Goal: Transaction & Acquisition: Download file/media

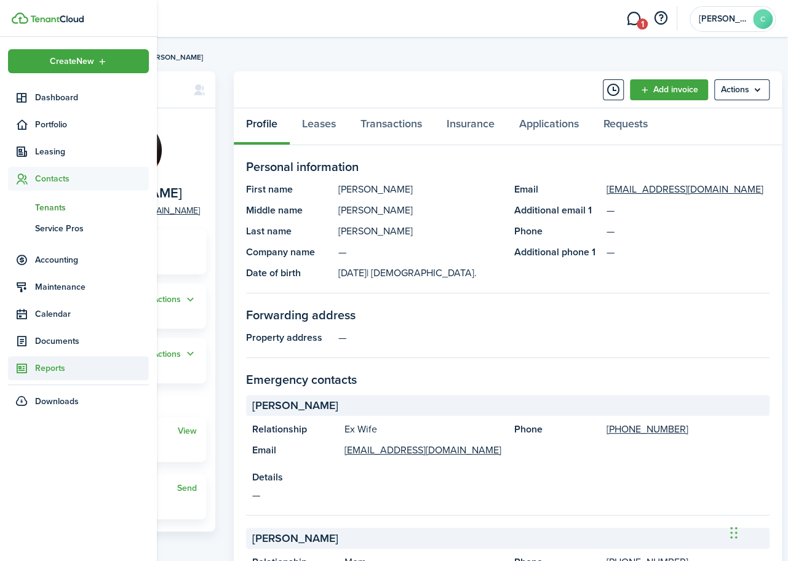
click at [54, 359] on link "Reports" at bounding box center [78, 368] width 141 height 24
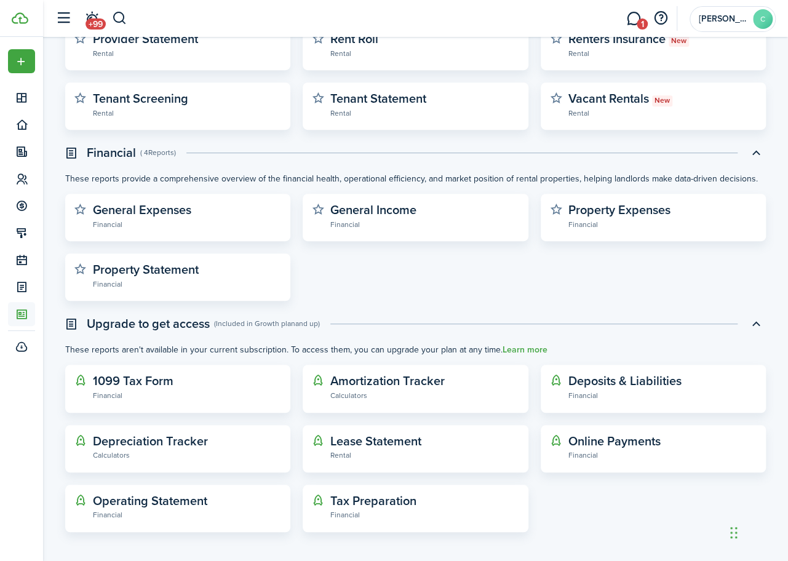
scroll to position [239, 0]
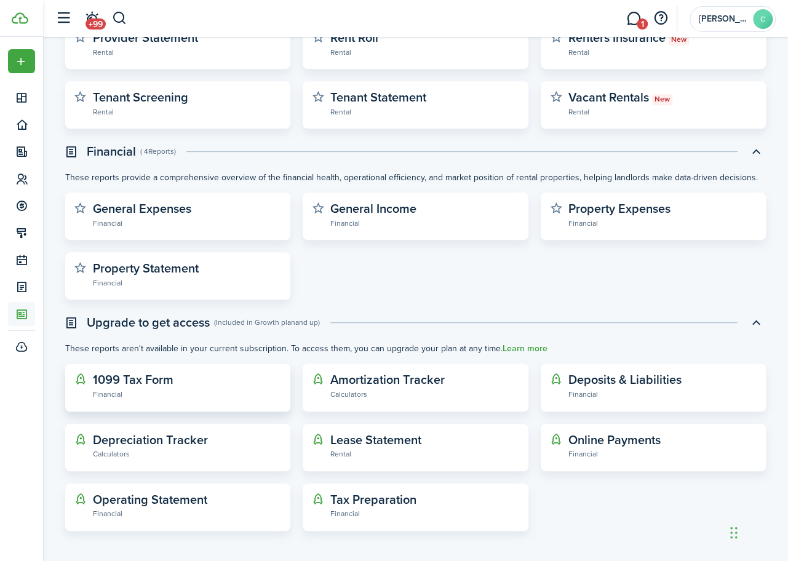
click at [162, 388] on widget-stats-subtitle "Financial" at bounding box center [187, 394] width 189 height 12
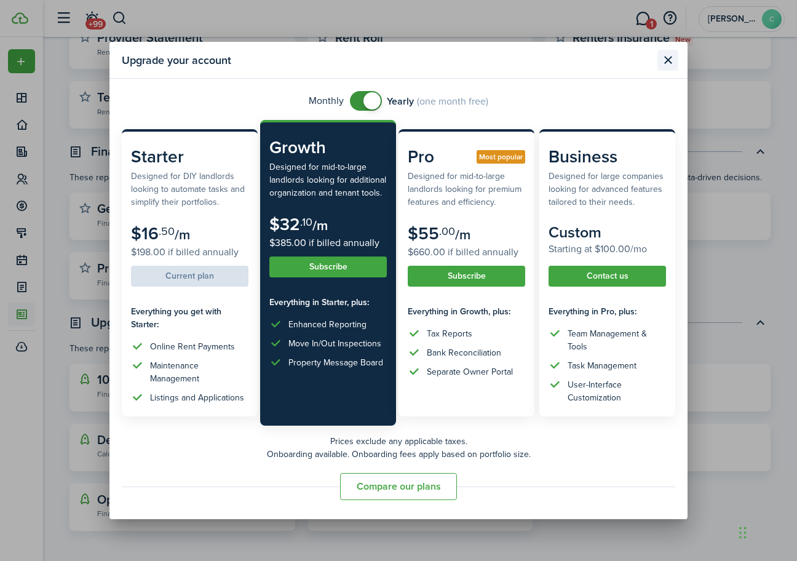
click at [664, 65] on button "Close modal" at bounding box center [667, 60] width 21 height 21
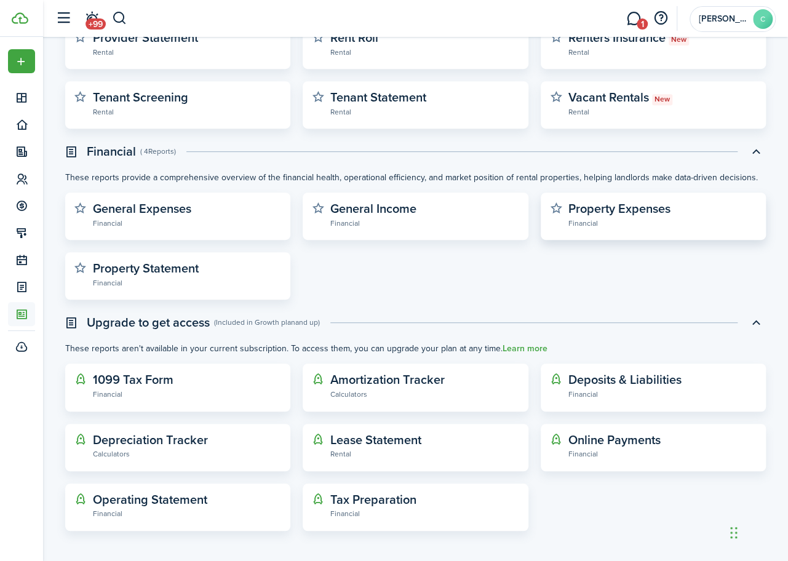
click at [595, 213] on widget-stats-description "Property Expenses" at bounding box center [619, 208] width 102 height 18
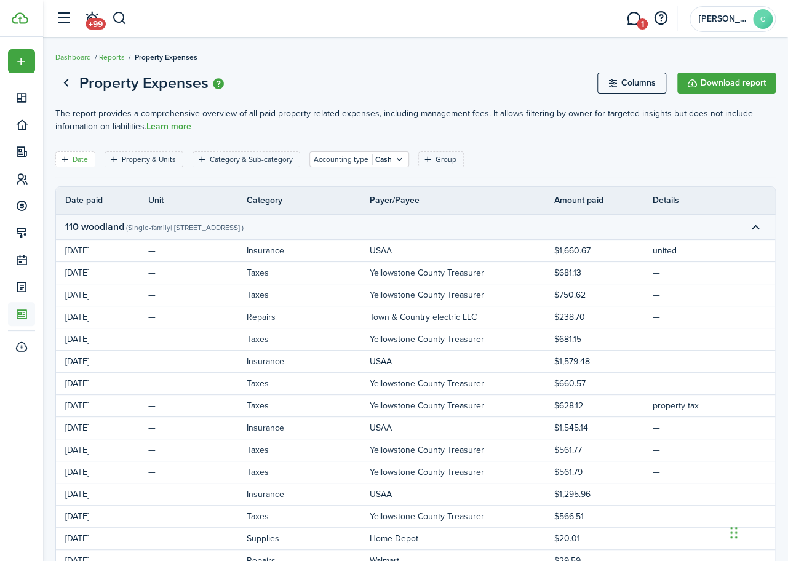
click at [76, 161] on filter-tag-label "Date" at bounding box center [80, 159] width 15 height 11
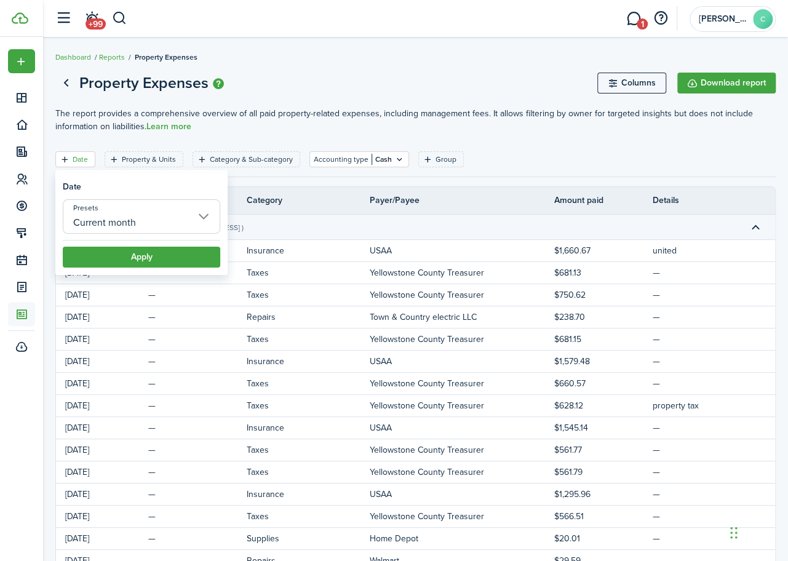
click at [111, 224] on input "Current month" at bounding box center [141, 216] width 157 height 34
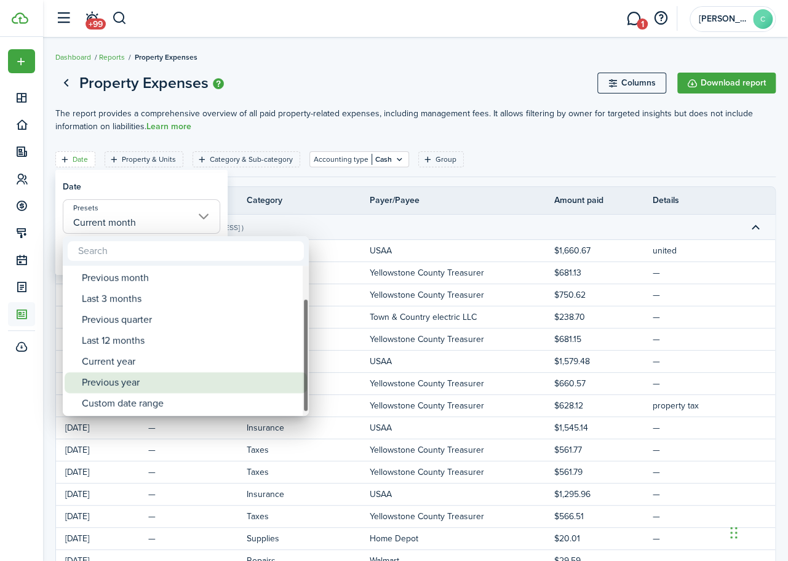
click at [140, 386] on div "Previous year" at bounding box center [191, 382] width 218 height 21
type input "Previous year"
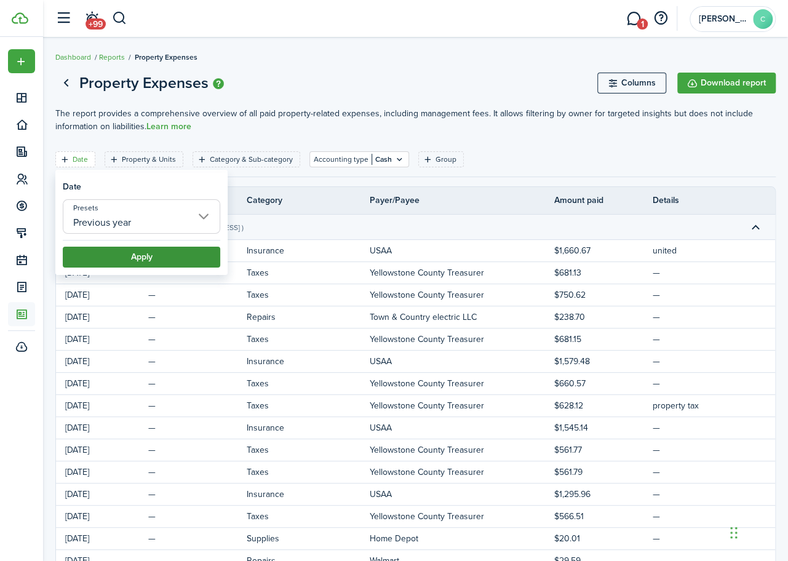
click at [151, 257] on button "Apply" at bounding box center [141, 257] width 157 height 21
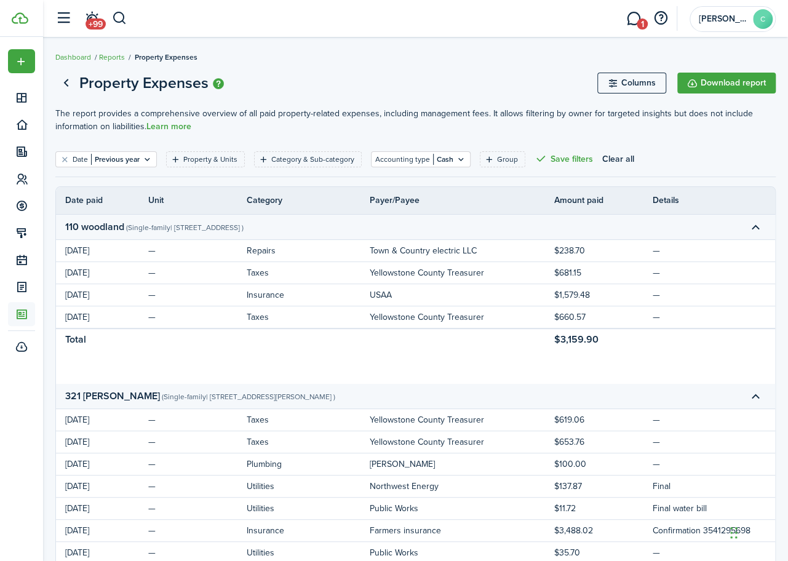
drag, startPoint x: 59, startPoint y: 222, endPoint x: 611, endPoint y: 335, distance: 563.8
click at [611, 335] on accordion-group "110 woodland ( Single-family | [STREET_ADDRESS] ) [DATE] — Repairs Town & Count…" at bounding box center [440, 283] width 769 height 136
click at [197, 158] on filter-tag-label "Property & Units" at bounding box center [210, 159] width 54 height 11
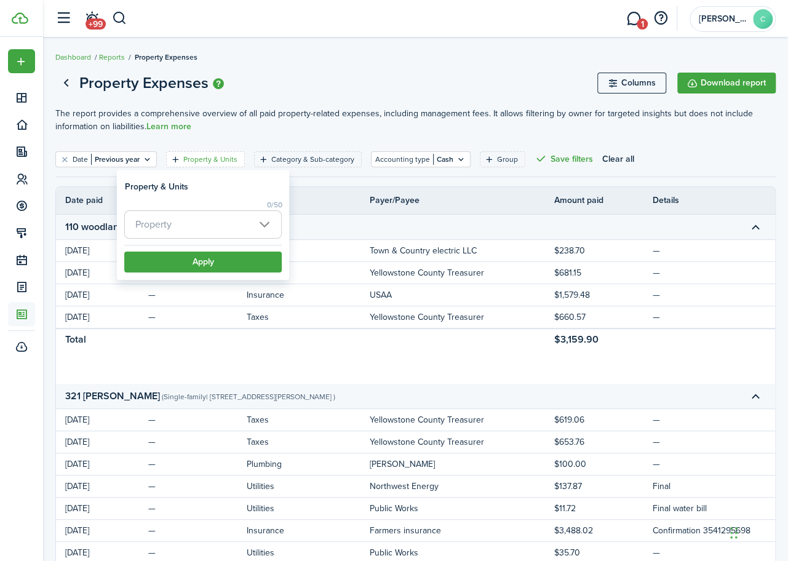
click at [261, 223] on span "Property" at bounding box center [203, 224] width 156 height 27
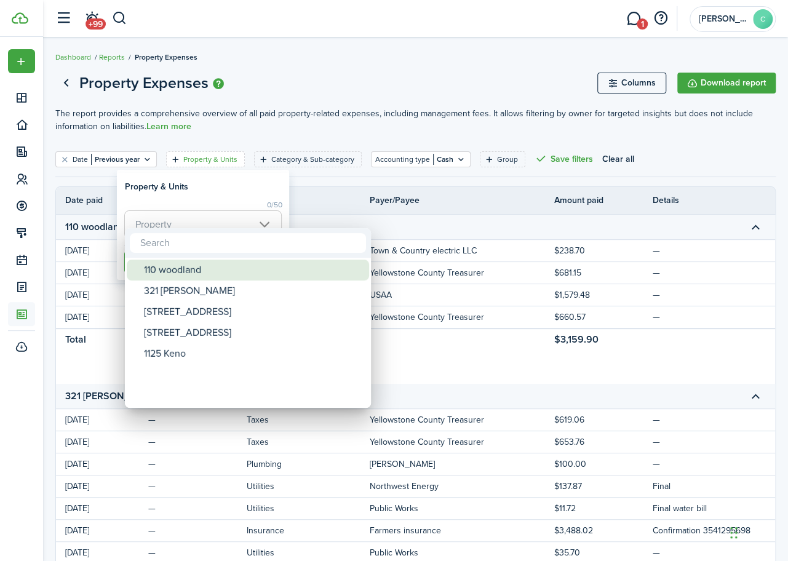
click at [233, 275] on div "110 woodland" at bounding box center [253, 270] width 218 height 21
type input "110 woodland"
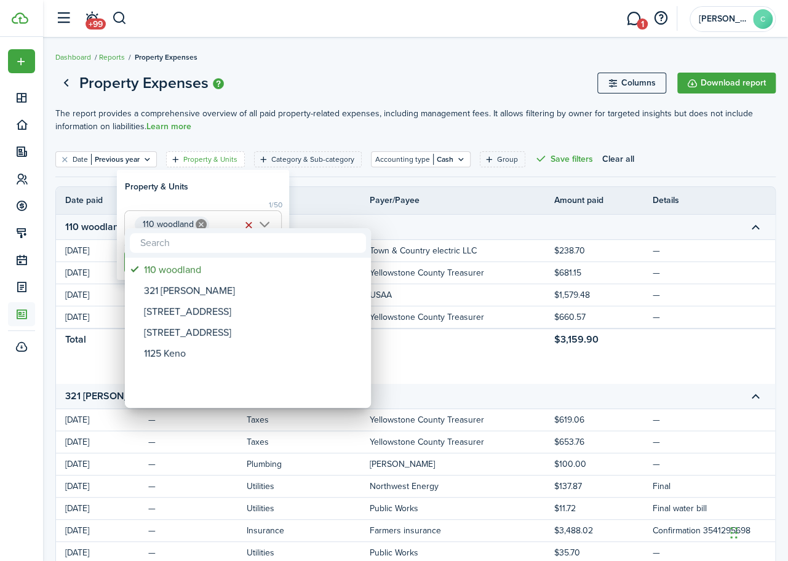
click at [555, 143] on div at bounding box center [394, 281] width 985 height 758
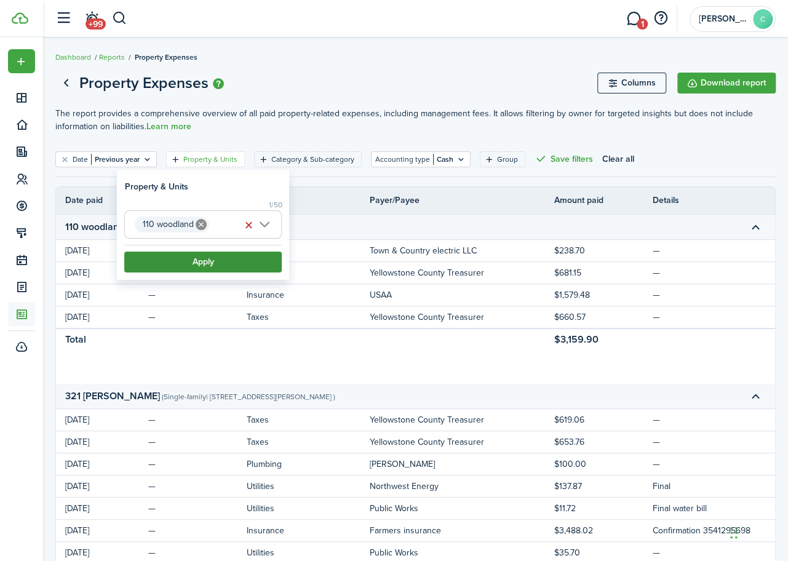
click at [172, 270] on button "Apply" at bounding box center [202, 262] width 157 height 21
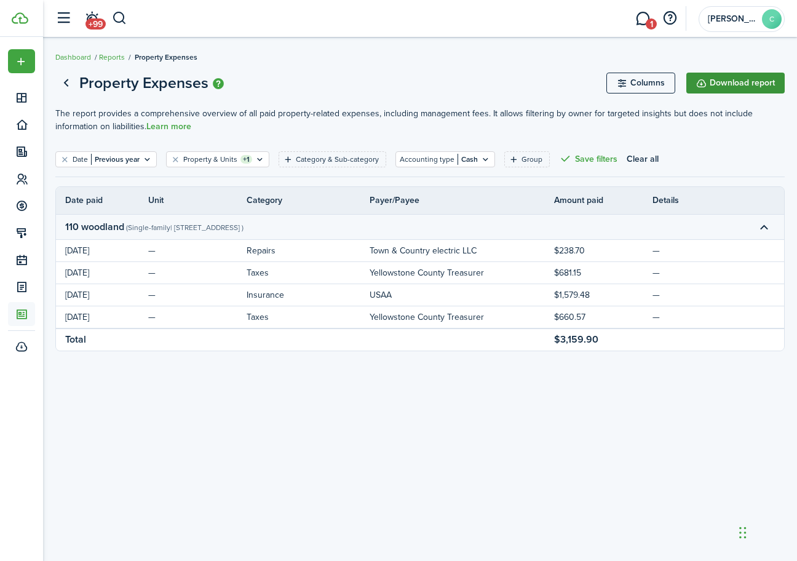
click at [744, 87] on button "Download report" at bounding box center [735, 83] width 98 height 21
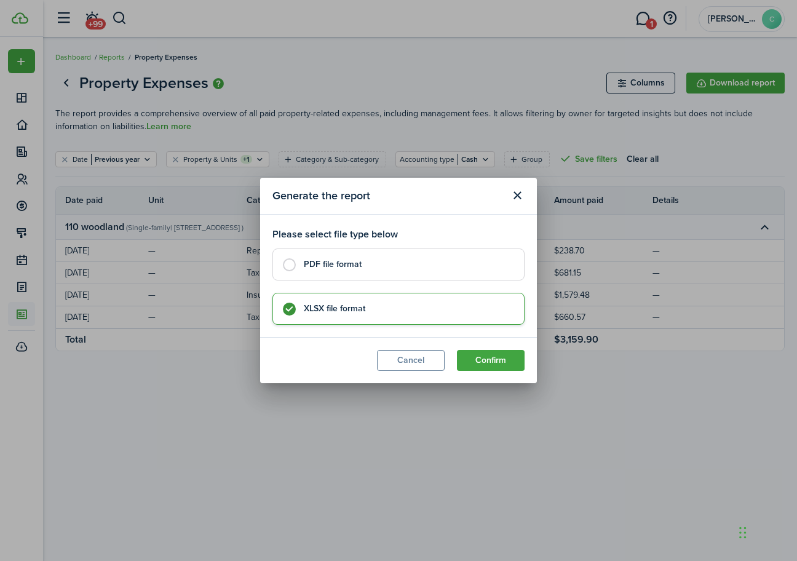
click at [303, 265] on label "PDF file format" at bounding box center [398, 264] width 252 height 32
radio input "true"
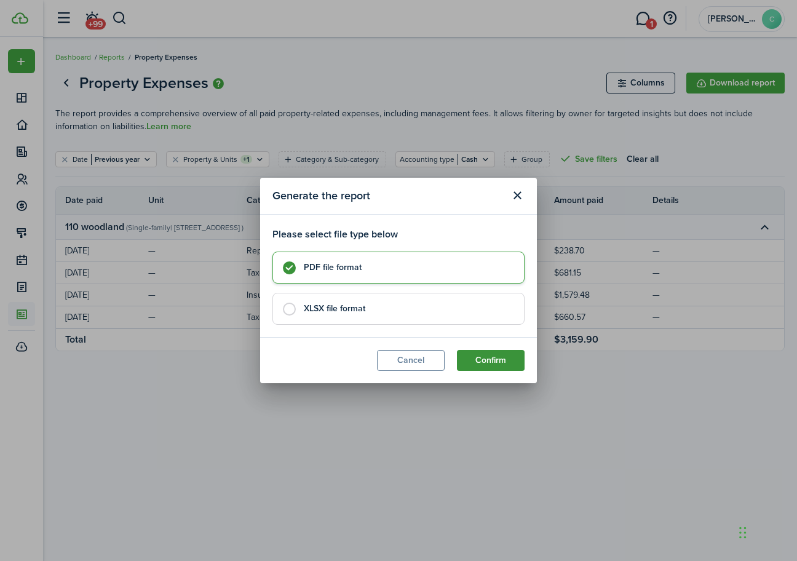
click at [482, 357] on button "Confirm" at bounding box center [491, 360] width 68 height 21
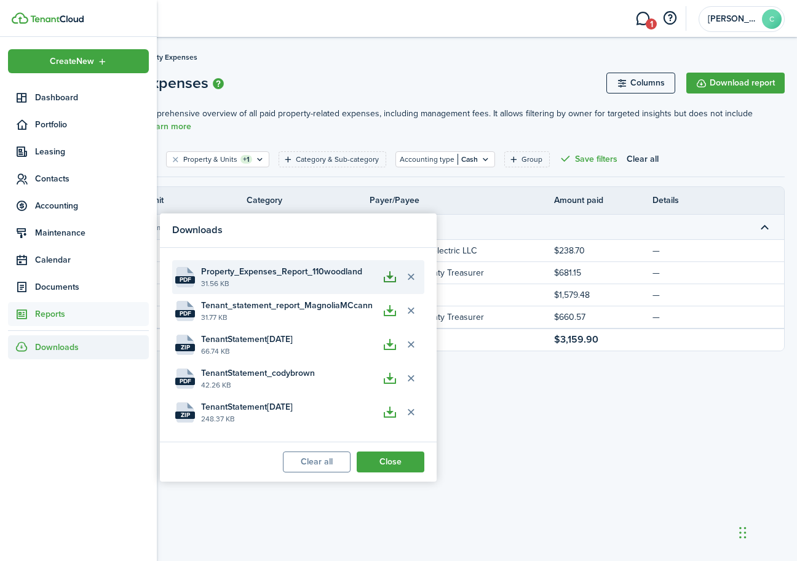
click at [387, 280] on button "button" at bounding box center [389, 276] width 21 height 21
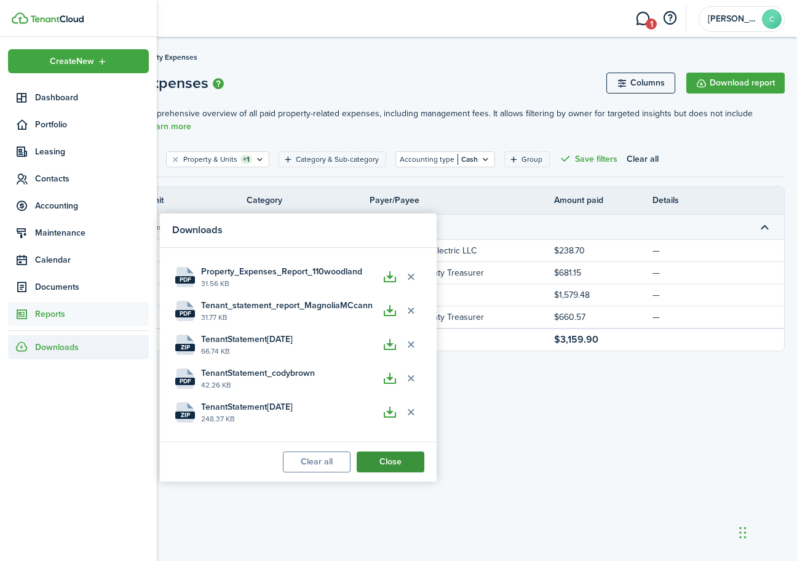
click at [394, 465] on button "Close" at bounding box center [391, 461] width 68 height 21
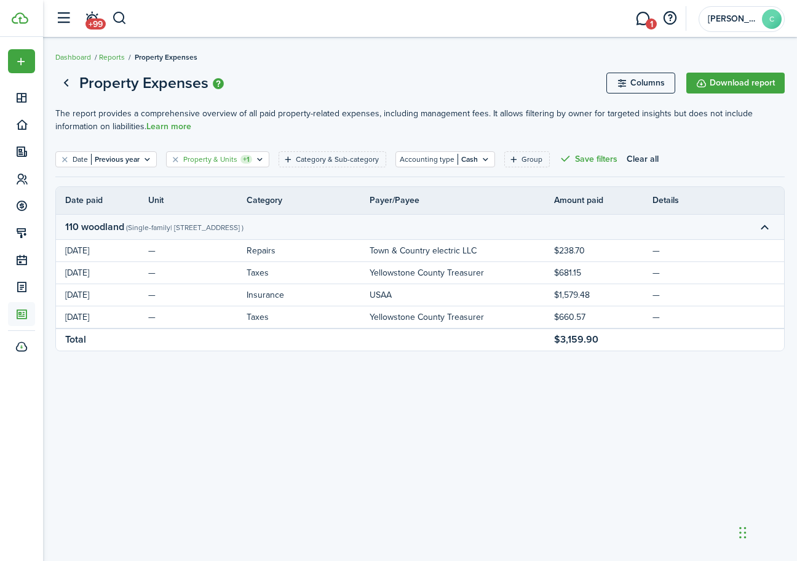
click at [250, 161] on filter-tag "Property & Units +1" at bounding box center [217, 159] width 103 height 16
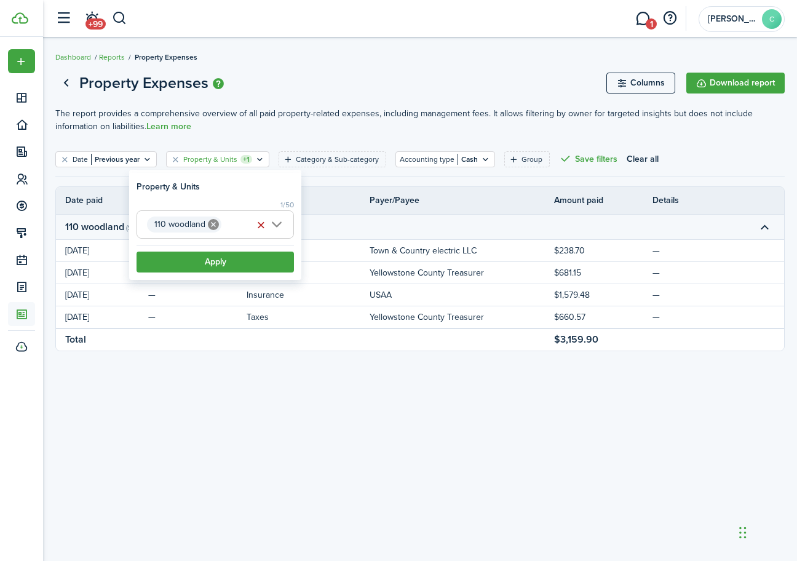
click at [212, 226] on icon at bounding box center [213, 224] width 11 height 11
click at [278, 226] on span "Property" at bounding box center [215, 224] width 156 height 27
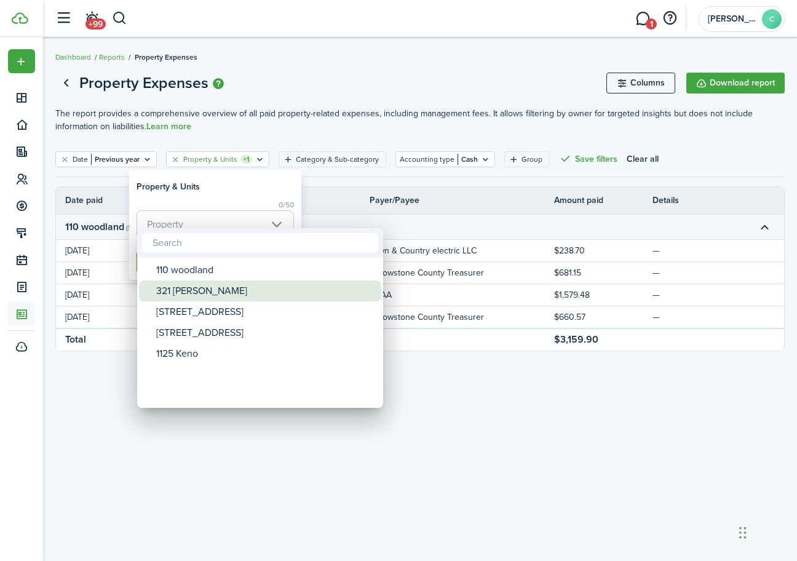
click at [202, 288] on div "321 [PERSON_NAME]" at bounding box center [265, 290] width 218 height 21
type input "321 [PERSON_NAME]"
click at [202, 288] on div "321 [PERSON_NAME]" at bounding box center [265, 290] width 218 height 21
click at [324, 175] on div at bounding box center [399, 281] width 994 height 758
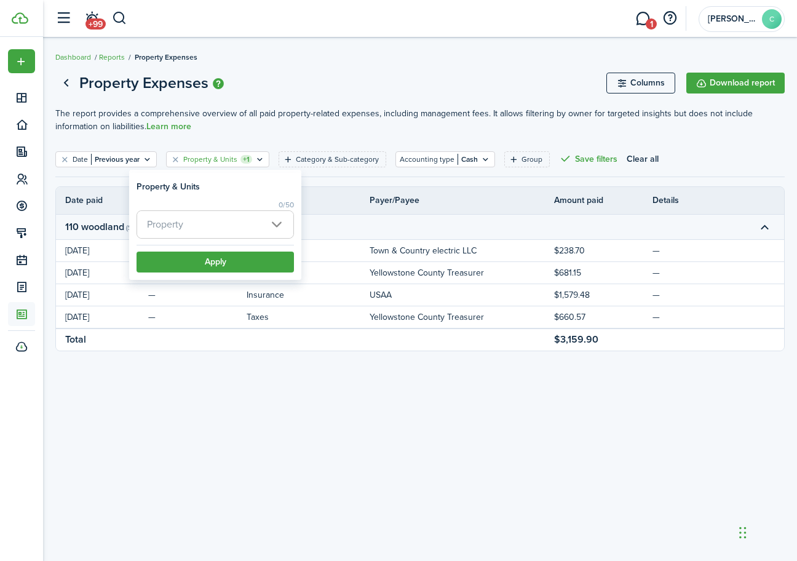
click at [253, 223] on span "Property" at bounding box center [215, 224] width 156 height 27
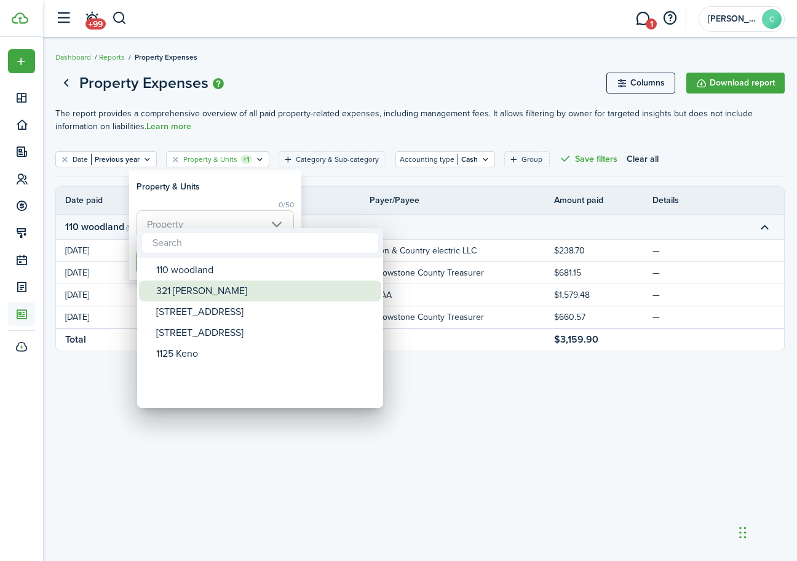
click at [182, 295] on div "321 [PERSON_NAME]" at bounding box center [265, 290] width 218 height 21
type input "321 [PERSON_NAME]"
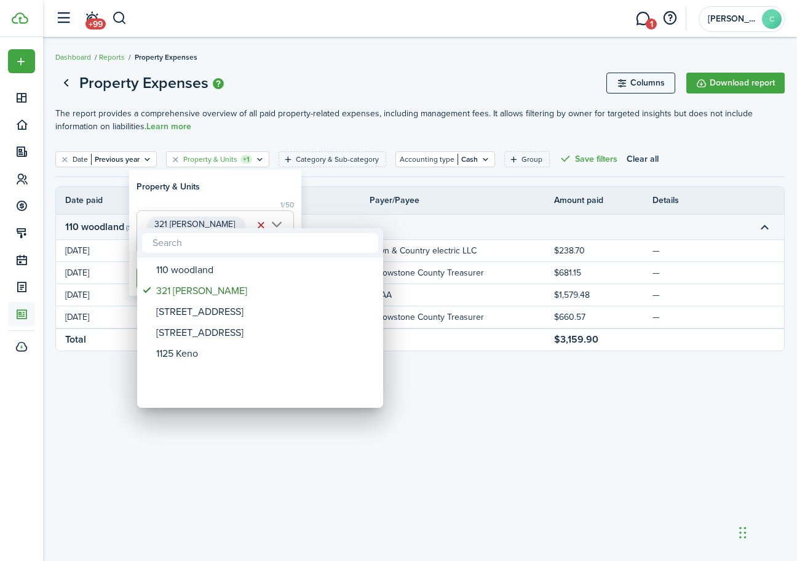
click at [246, 192] on div at bounding box center [399, 281] width 994 height 758
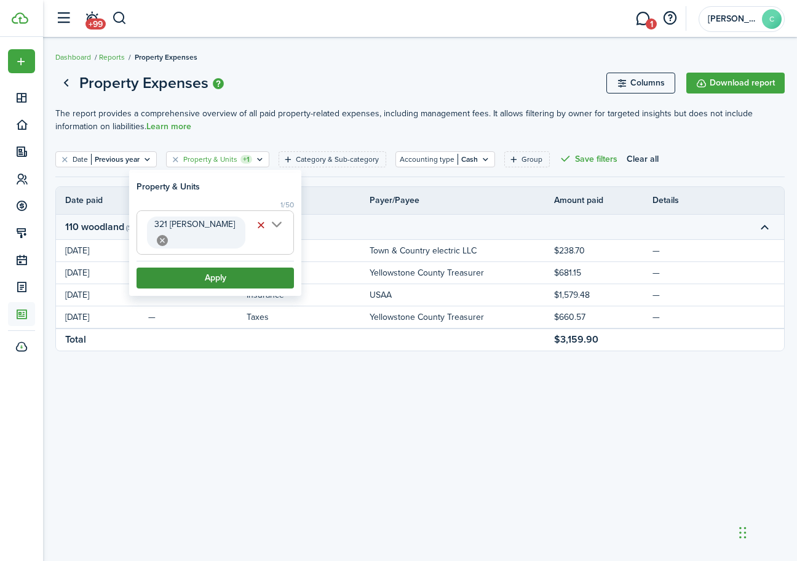
click at [203, 268] on button "Apply" at bounding box center [215, 278] width 157 height 21
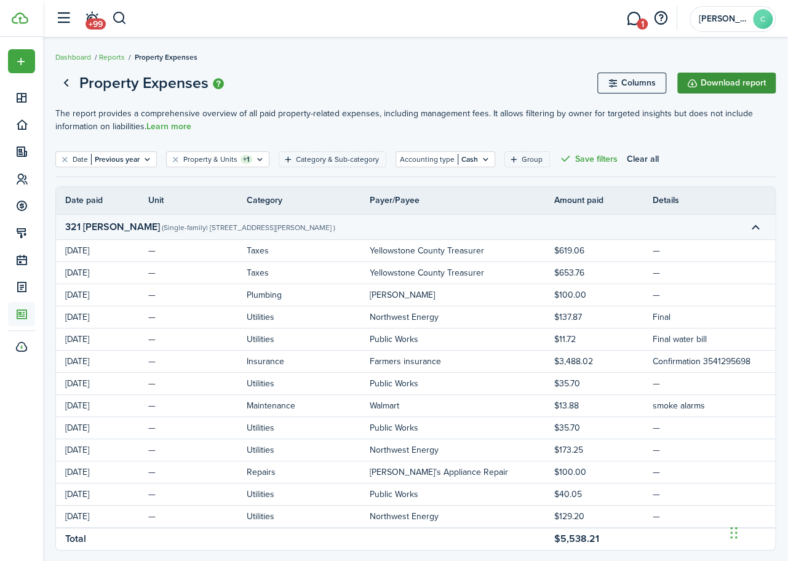
click at [695, 85] on button "Download report" at bounding box center [726, 83] width 98 height 21
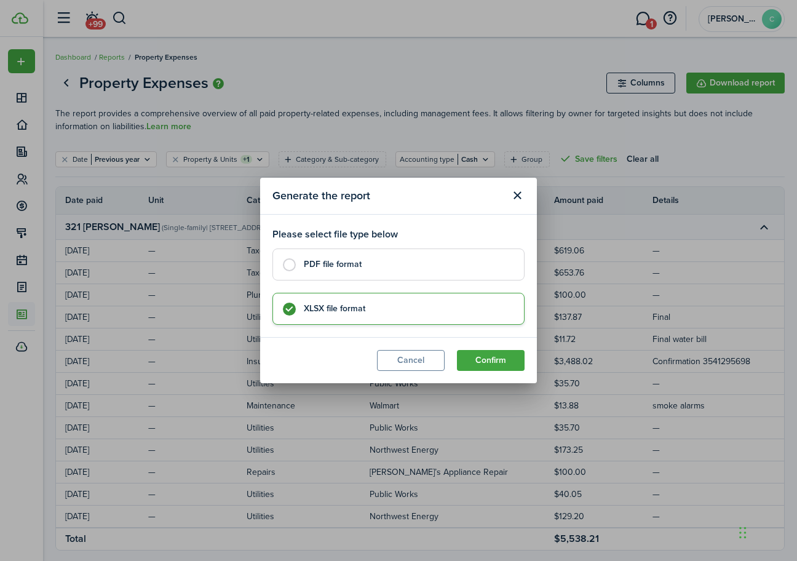
click at [294, 259] on label "PDF file format" at bounding box center [398, 264] width 252 height 32
radio input "true"
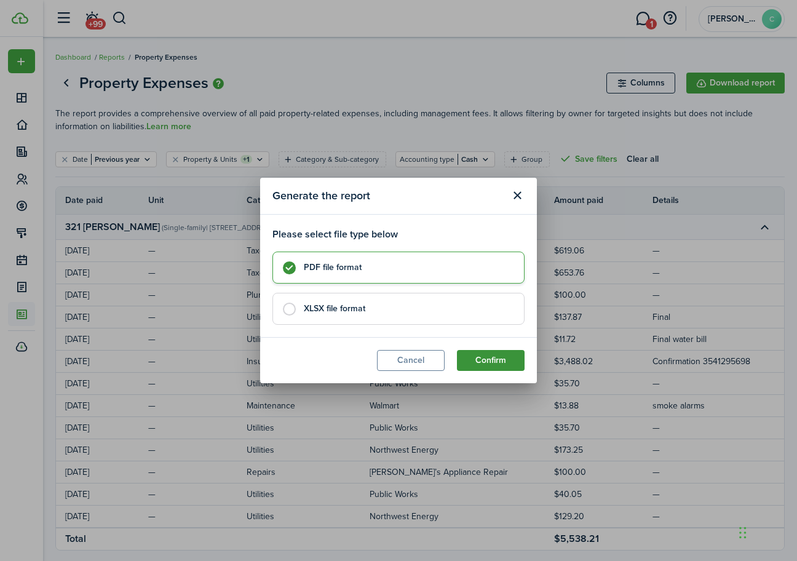
click at [480, 363] on button "Confirm" at bounding box center [491, 360] width 68 height 21
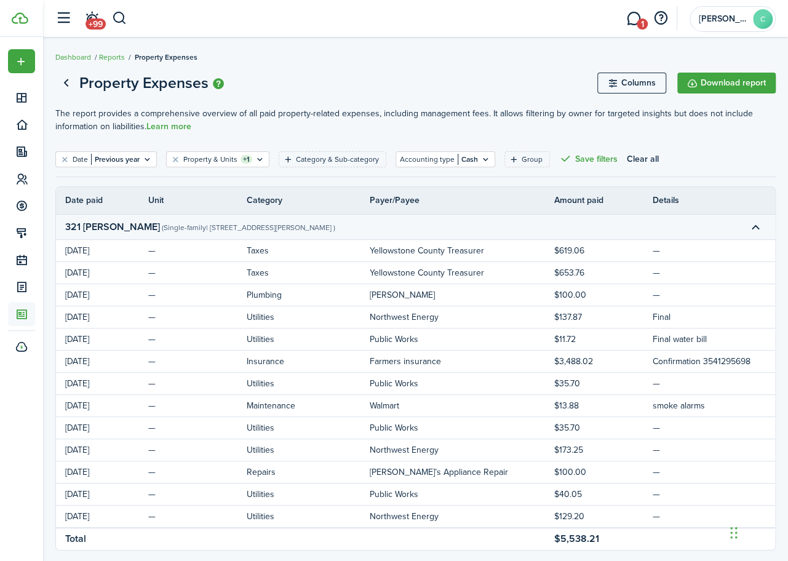
click at [762, 165] on div "Date Previous year Property & Units +1 Category & Sub-category Accounting type …" at bounding box center [415, 163] width 720 height 25
click at [718, 74] on button "Download report" at bounding box center [726, 83] width 98 height 21
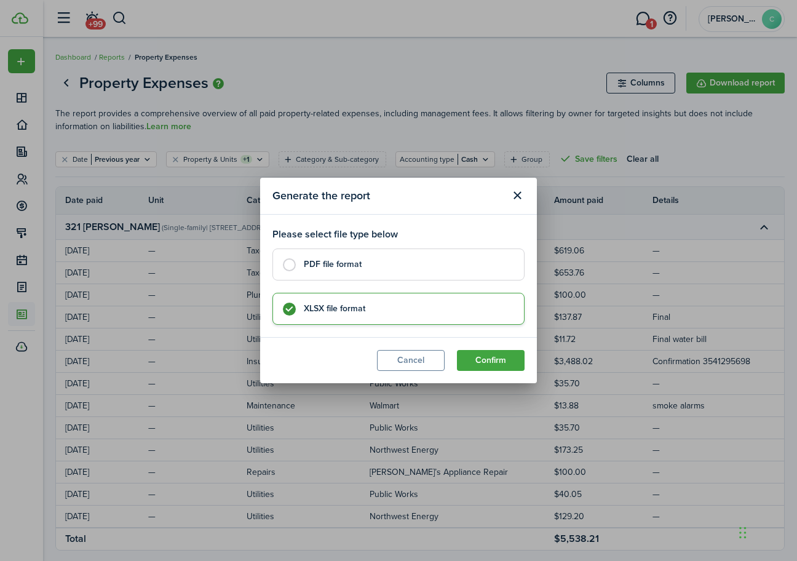
click at [299, 269] on label "PDF file format" at bounding box center [398, 264] width 252 height 32
radio input "true"
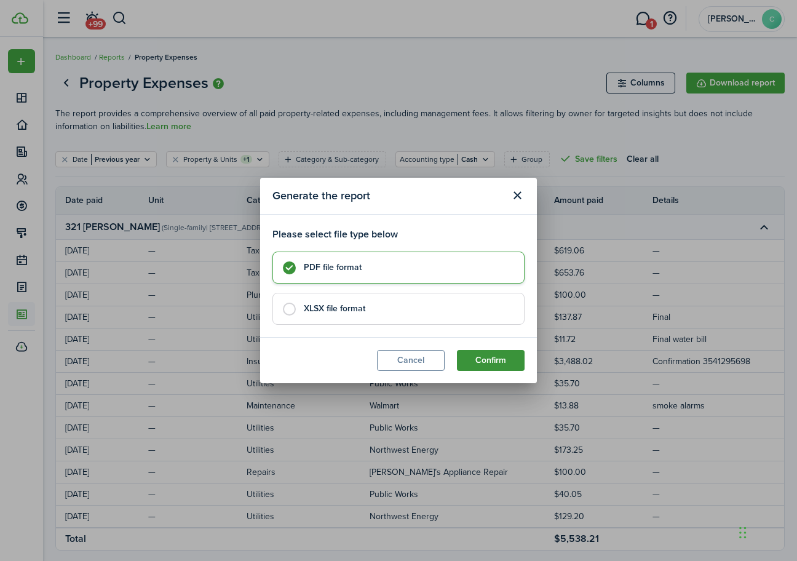
click at [503, 361] on button "Confirm" at bounding box center [491, 360] width 68 height 21
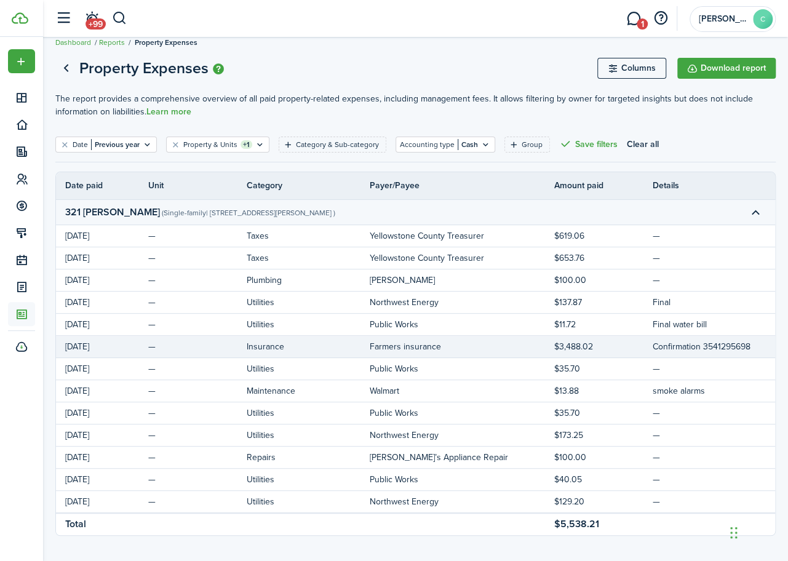
scroll to position [31, 0]
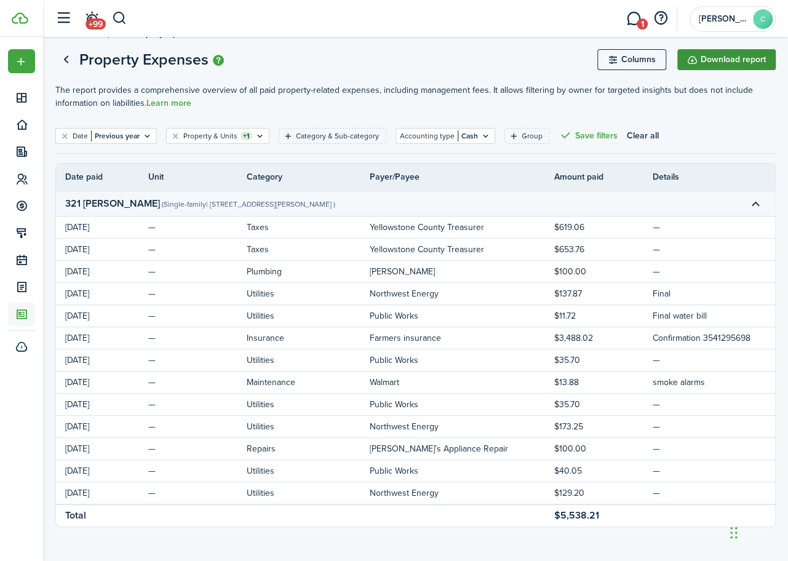
click at [697, 51] on button "Download report" at bounding box center [726, 59] width 98 height 21
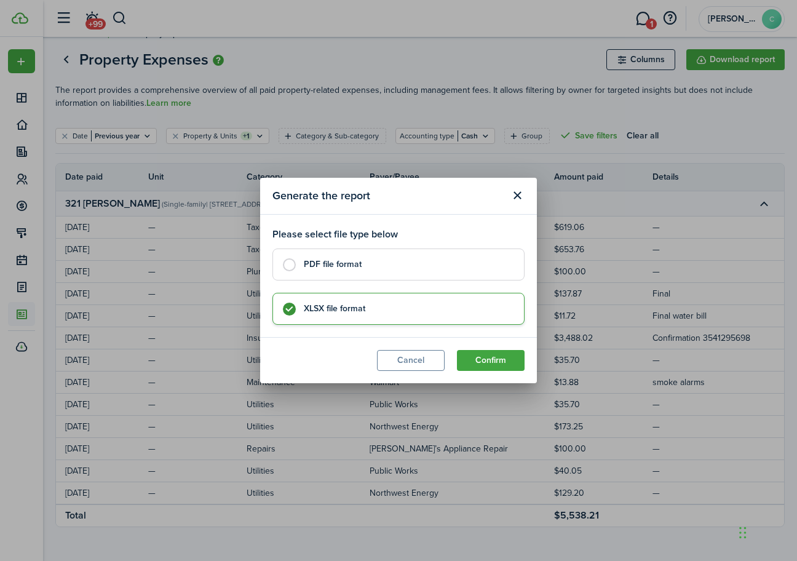
click at [290, 266] on label "PDF file format" at bounding box center [398, 264] width 252 height 32
radio input "true"
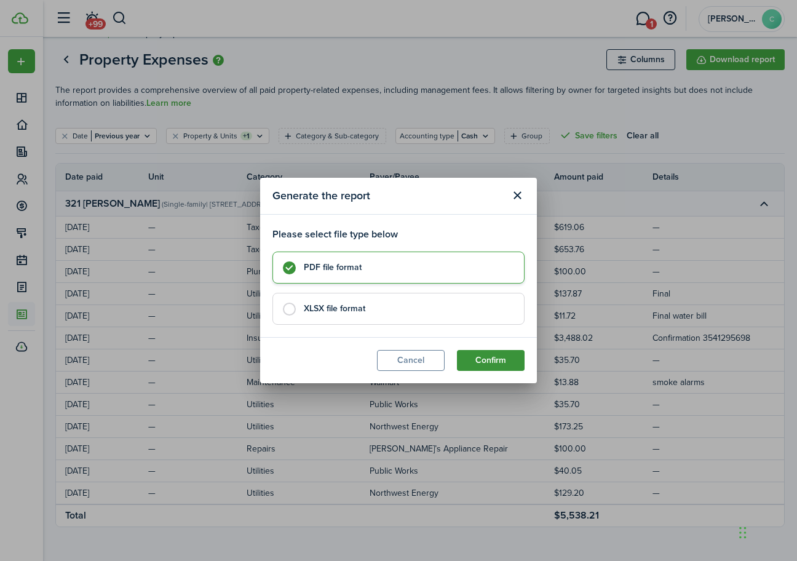
click at [491, 360] on button "Confirm" at bounding box center [491, 360] width 68 height 21
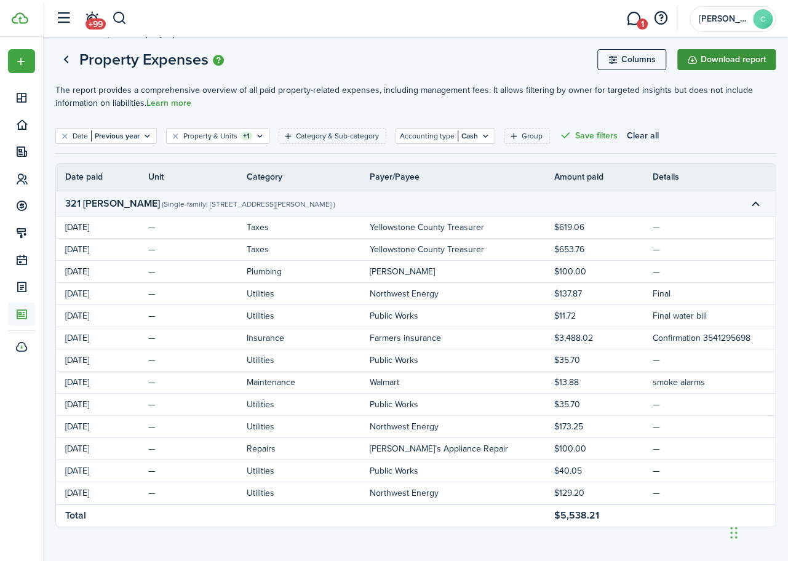
click at [733, 56] on button "Download report" at bounding box center [726, 59] width 98 height 21
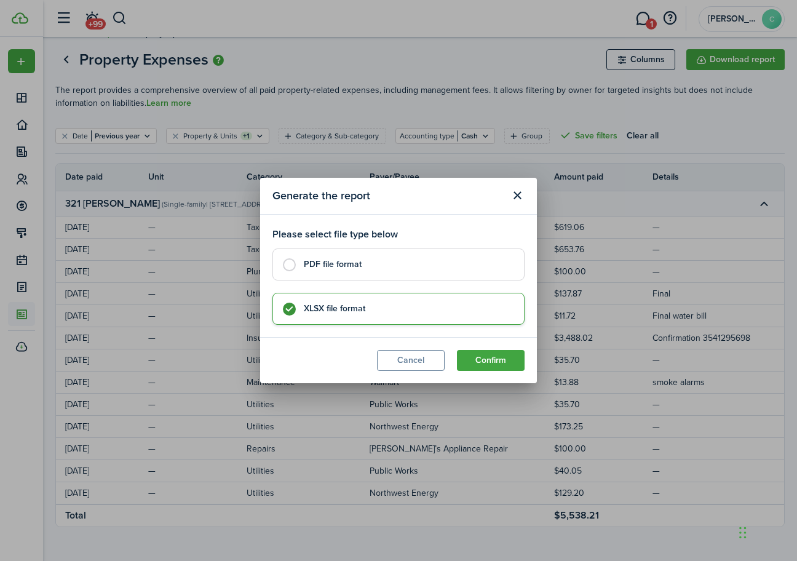
click at [296, 266] on label "PDF file format" at bounding box center [398, 264] width 252 height 32
radio input "true"
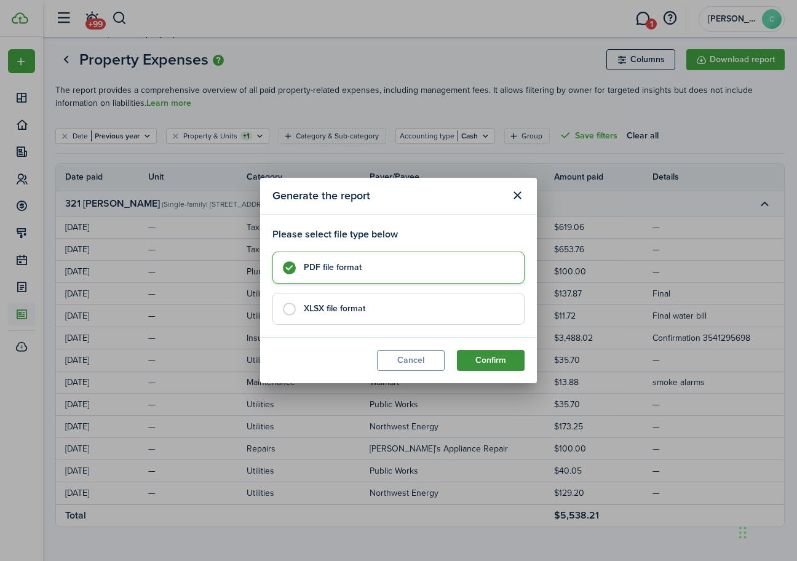
click at [509, 357] on button "Confirm" at bounding box center [491, 360] width 68 height 21
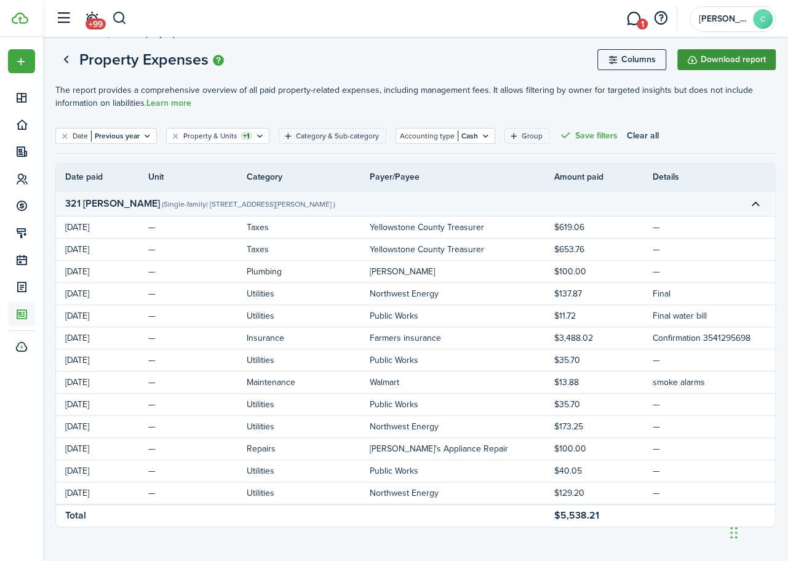
click at [696, 60] on button "Download report" at bounding box center [726, 59] width 98 height 21
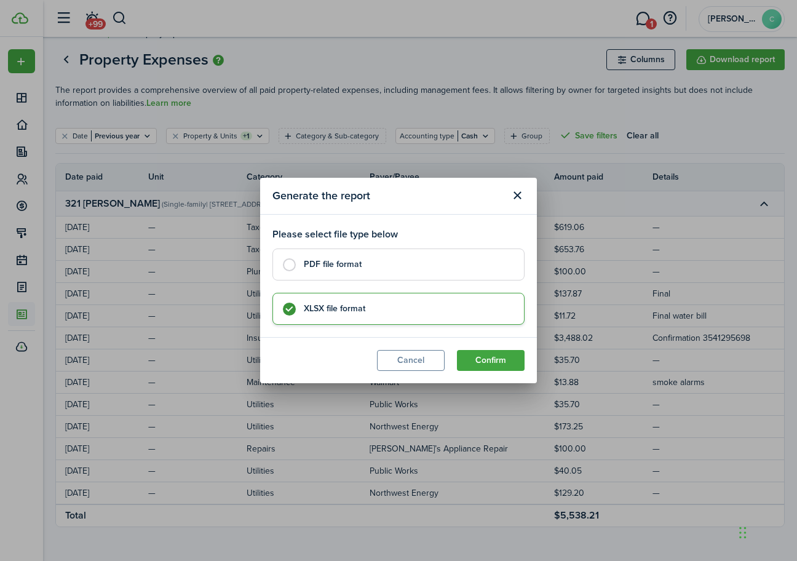
click at [287, 272] on label "PDF file format" at bounding box center [398, 264] width 252 height 32
radio input "true"
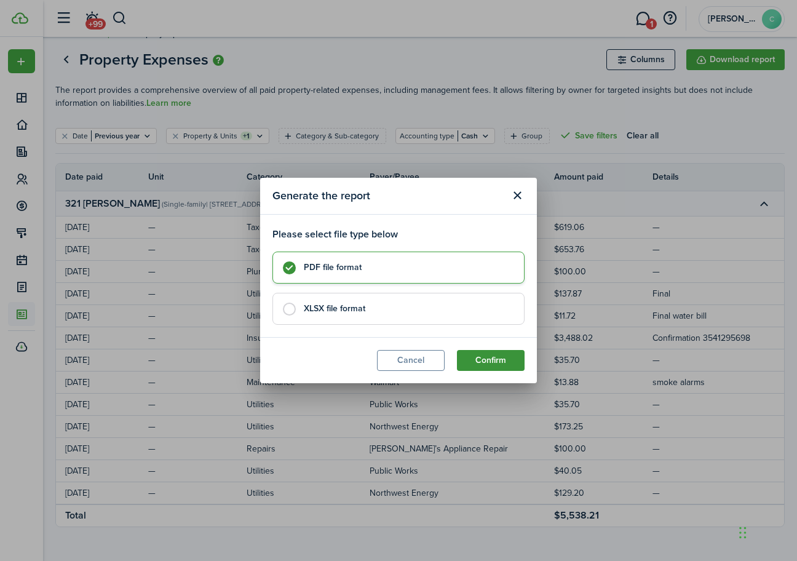
click at [489, 356] on button "Confirm" at bounding box center [491, 360] width 68 height 21
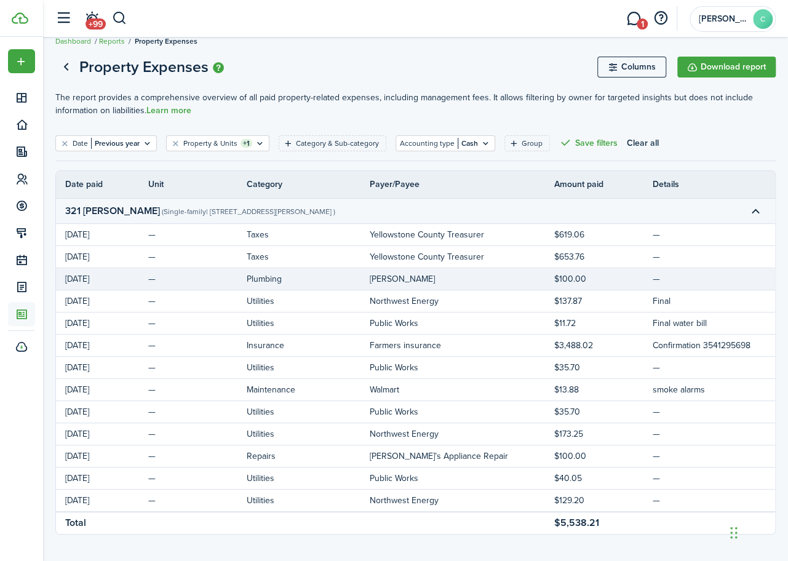
scroll to position [0, 0]
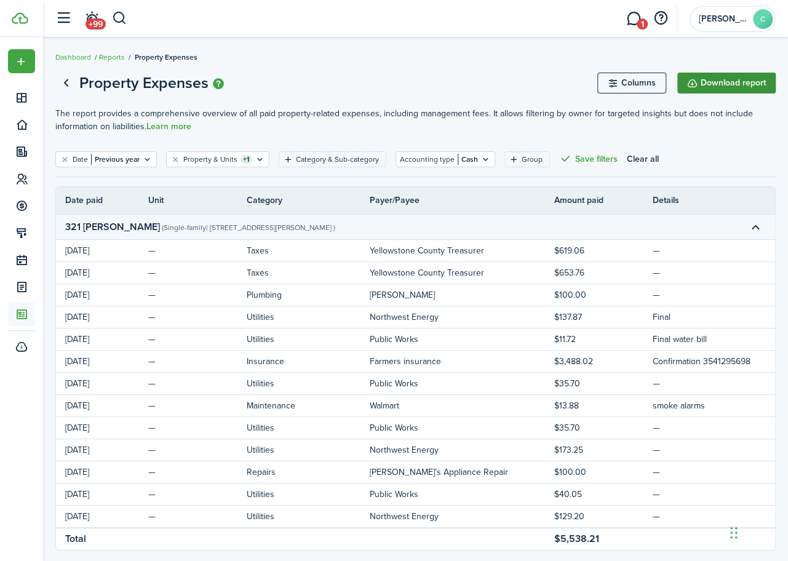
click at [734, 83] on button "Download report" at bounding box center [726, 83] width 98 height 21
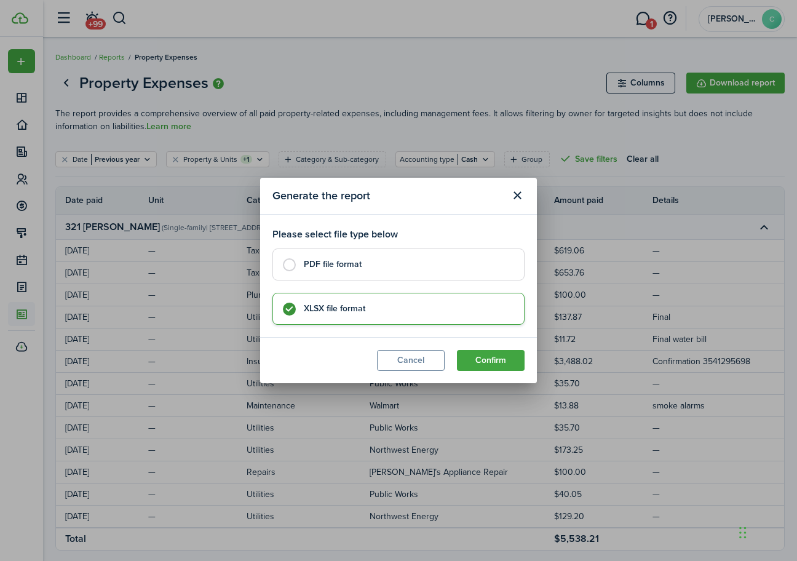
click at [295, 264] on label "PDF file format" at bounding box center [398, 264] width 252 height 32
radio input "true"
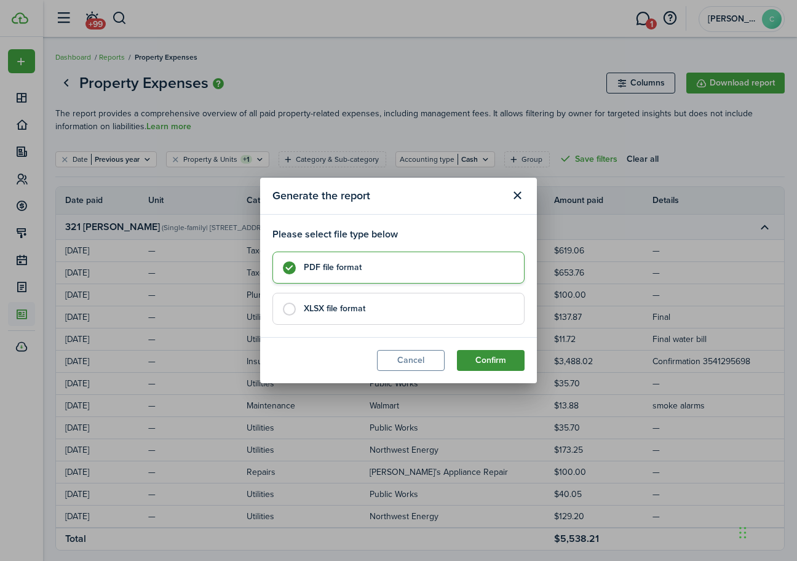
click at [480, 361] on button "Confirm" at bounding box center [491, 360] width 68 height 21
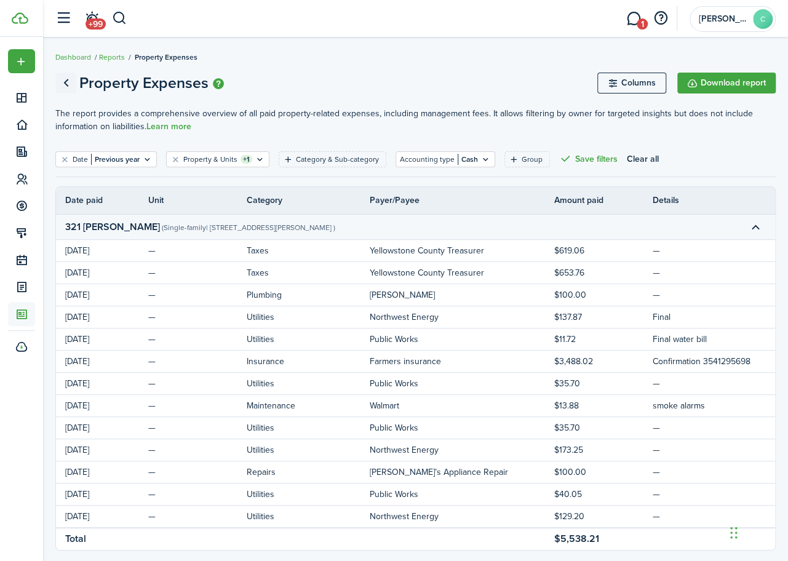
click at [71, 81] on link "Go back" at bounding box center [65, 83] width 21 height 21
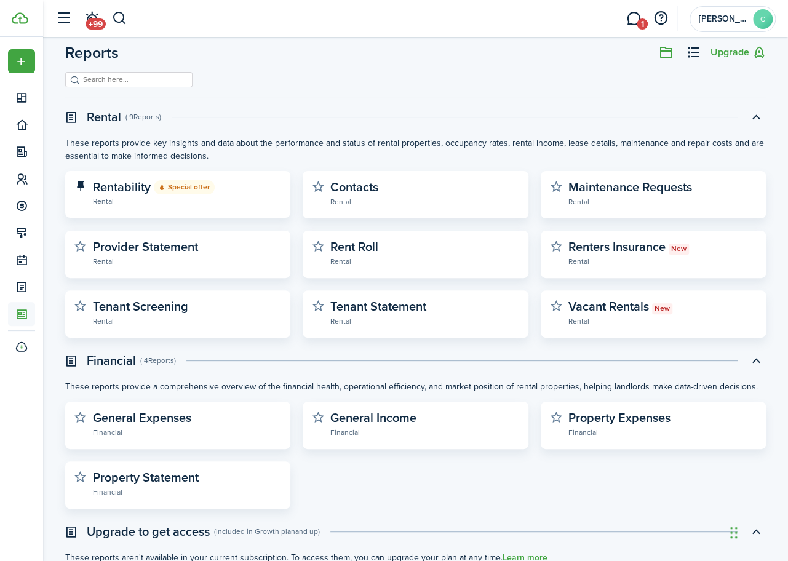
scroll to position [62, 0]
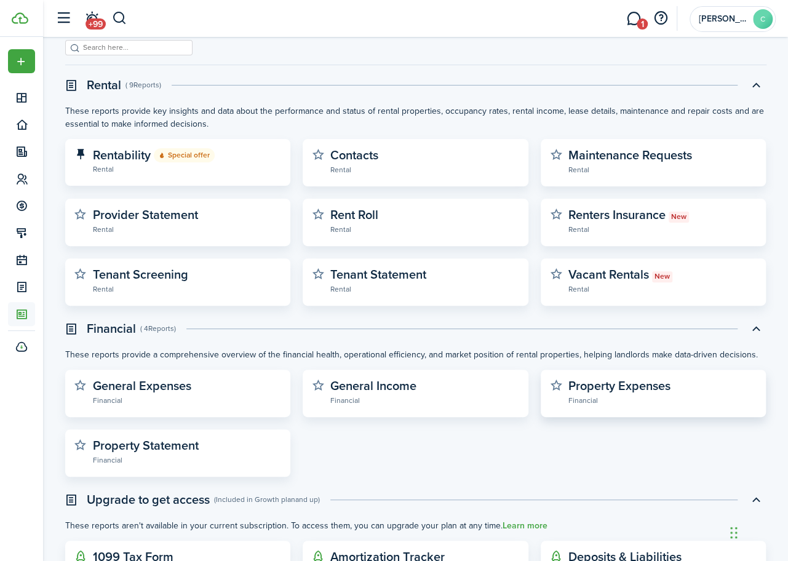
click at [588, 403] on widget-stats-subtitle "Financial" at bounding box center [662, 400] width 189 height 12
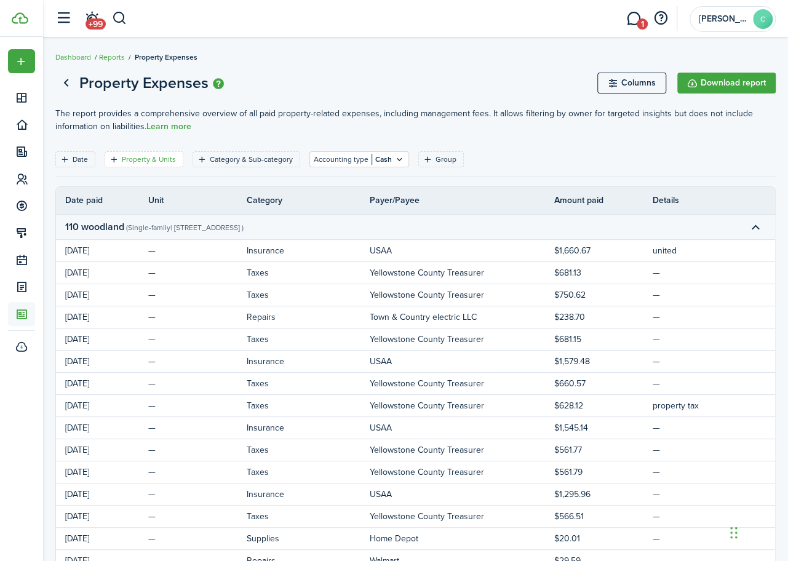
click at [138, 162] on filter-tag-label "Property & Units" at bounding box center [149, 159] width 54 height 11
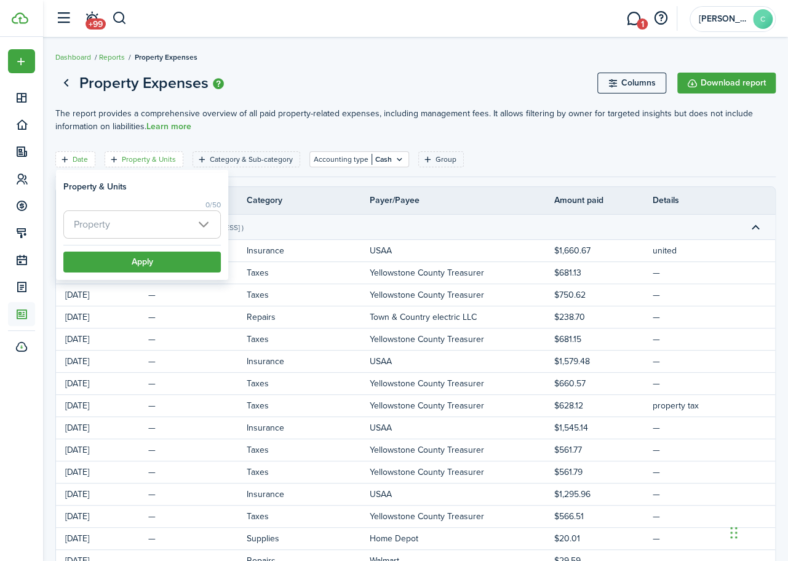
click at [73, 159] on filter-tag-label "Date" at bounding box center [80, 159] width 15 height 11
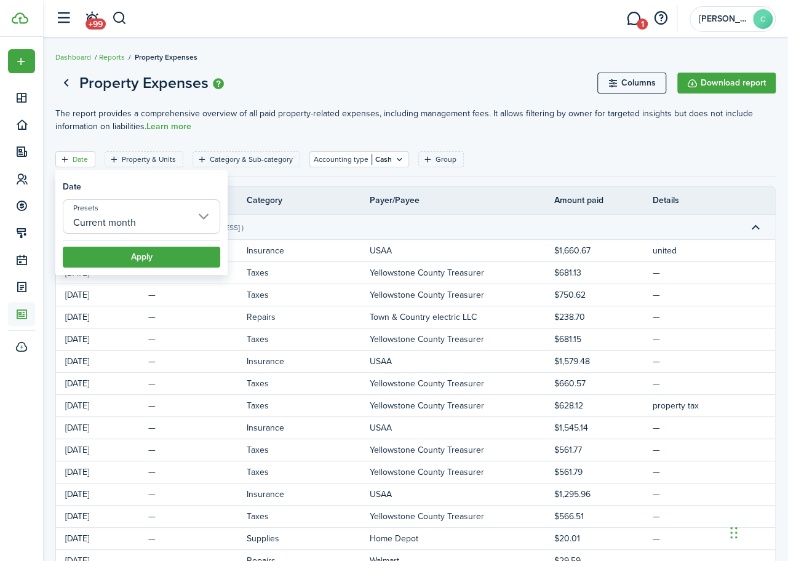
click at [98, 219] on input "Current month" at bounding box center [141, 216] width 157 height 34
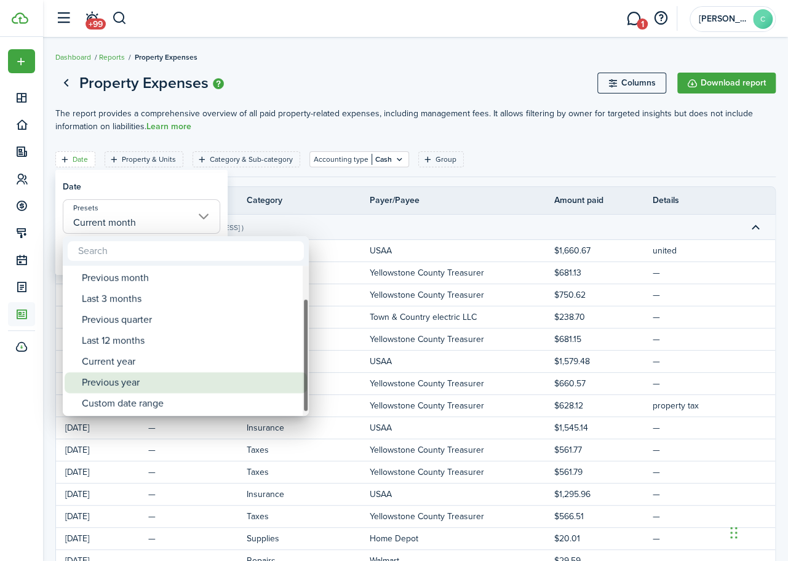
click at [144, 392] on div "Previous year" at bounding box center [191, 382] width 218 height 21
type input "Previous year"
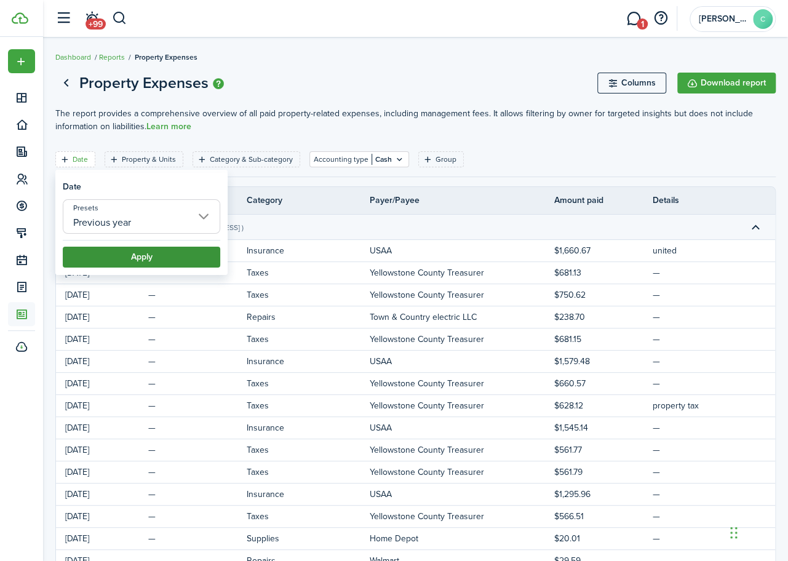
click at [138, 250] on button "Apply" at bounding box center [141, 257] width 157 height 21
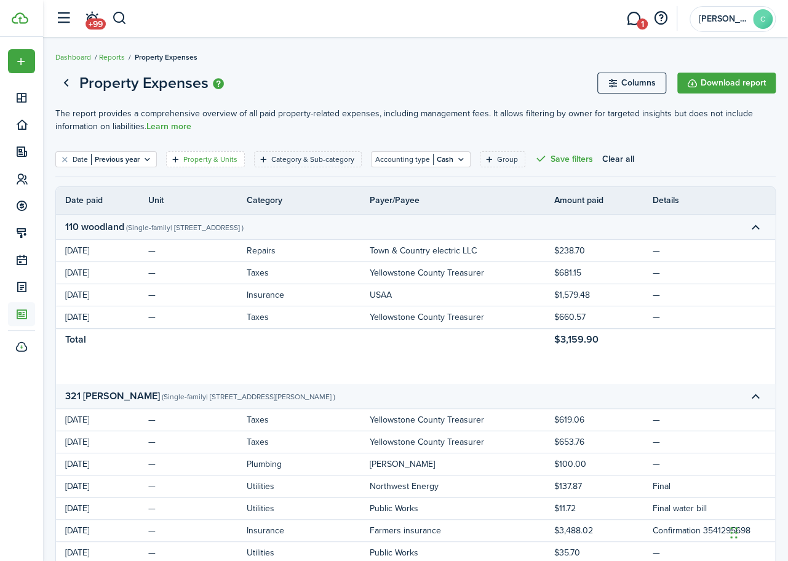
click at [202, 159] on filter-tag-label "Property & Units" at bounding box center [210, 159] width 54 height 11
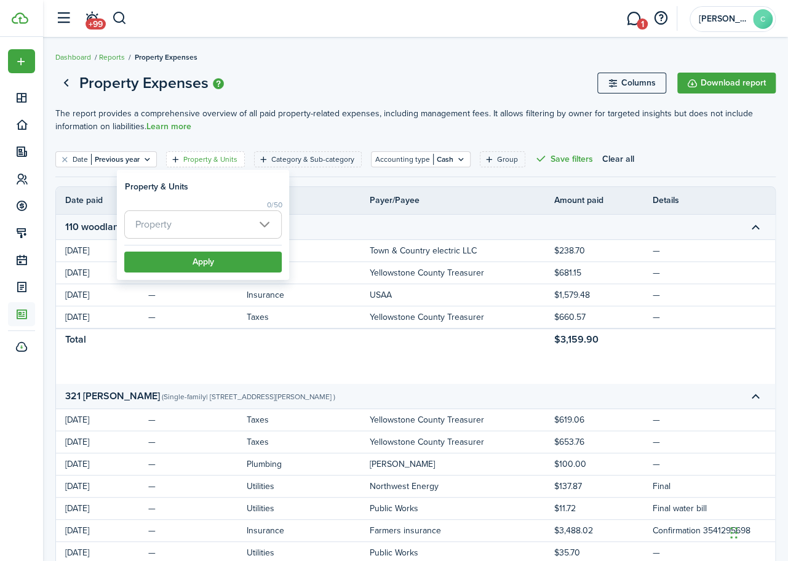
click at [183, 222] on span "Property" at bounding box center [203, 224] width 156 height 27
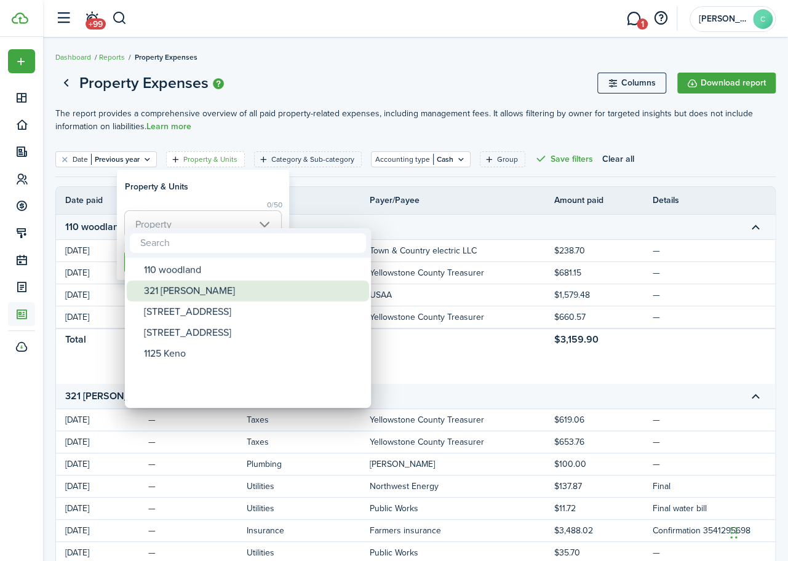
click at [174, 291] on div "321 [PERSON_NAME]" at bounding box center [253, 290] width 218 height 21
type input "321 [PERSON_NAME]"
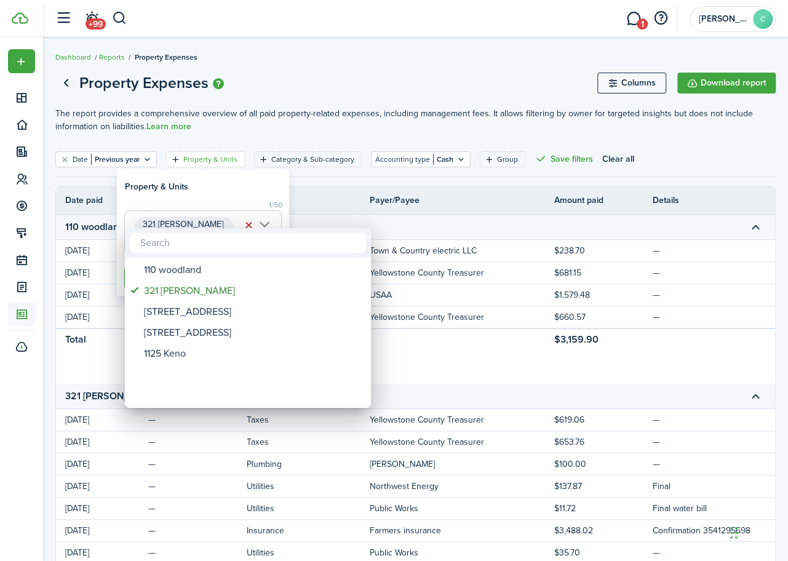
click at [245, 190] on div at bounding box center [394, 281] width 985 height 758
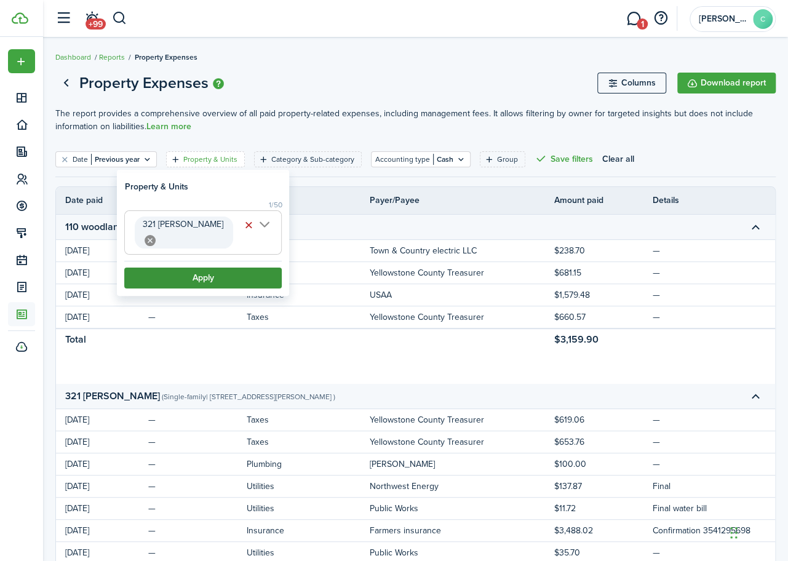
click at [215, 268] on button "Apply" at bounding box center [202, 278] width 157 height 21
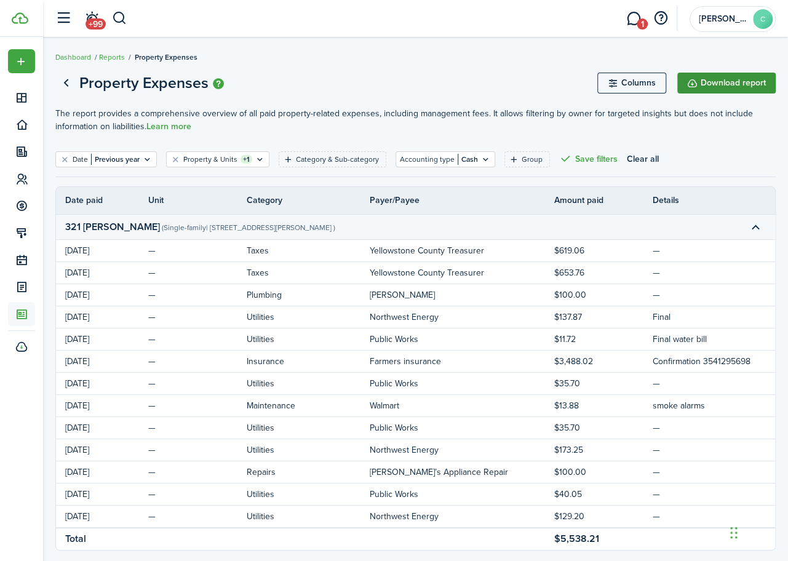
click at [695, 89] on button "Download report" at bounding box center [726, 83] width 98 height 21
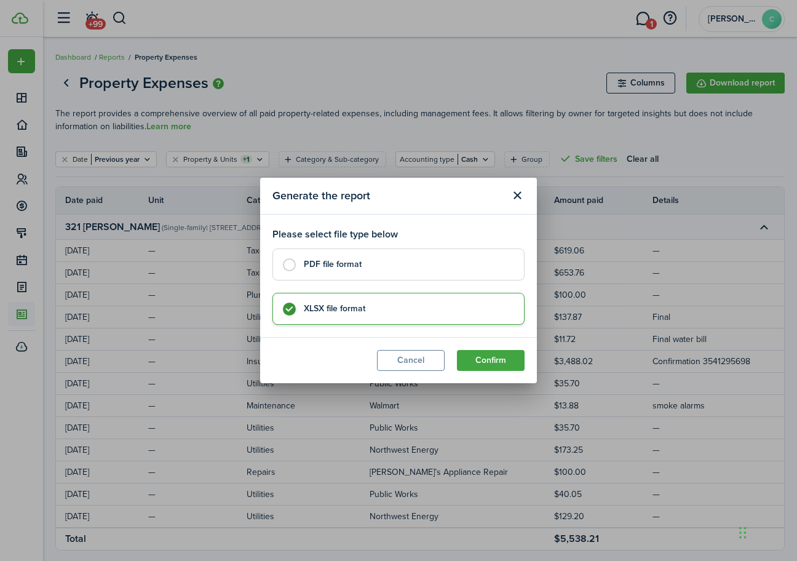
click at [285, 268] on label "PDF file format" at bounding box center [398, 264] width 252 height 32
radio input "true"
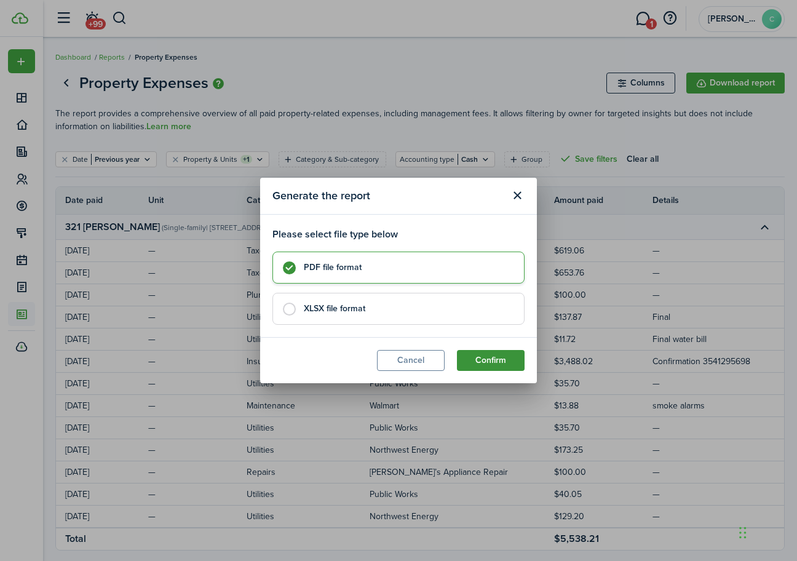
click at [466, 361] on button "Confirm" at bounding box center [491, 360] width 68 height 21
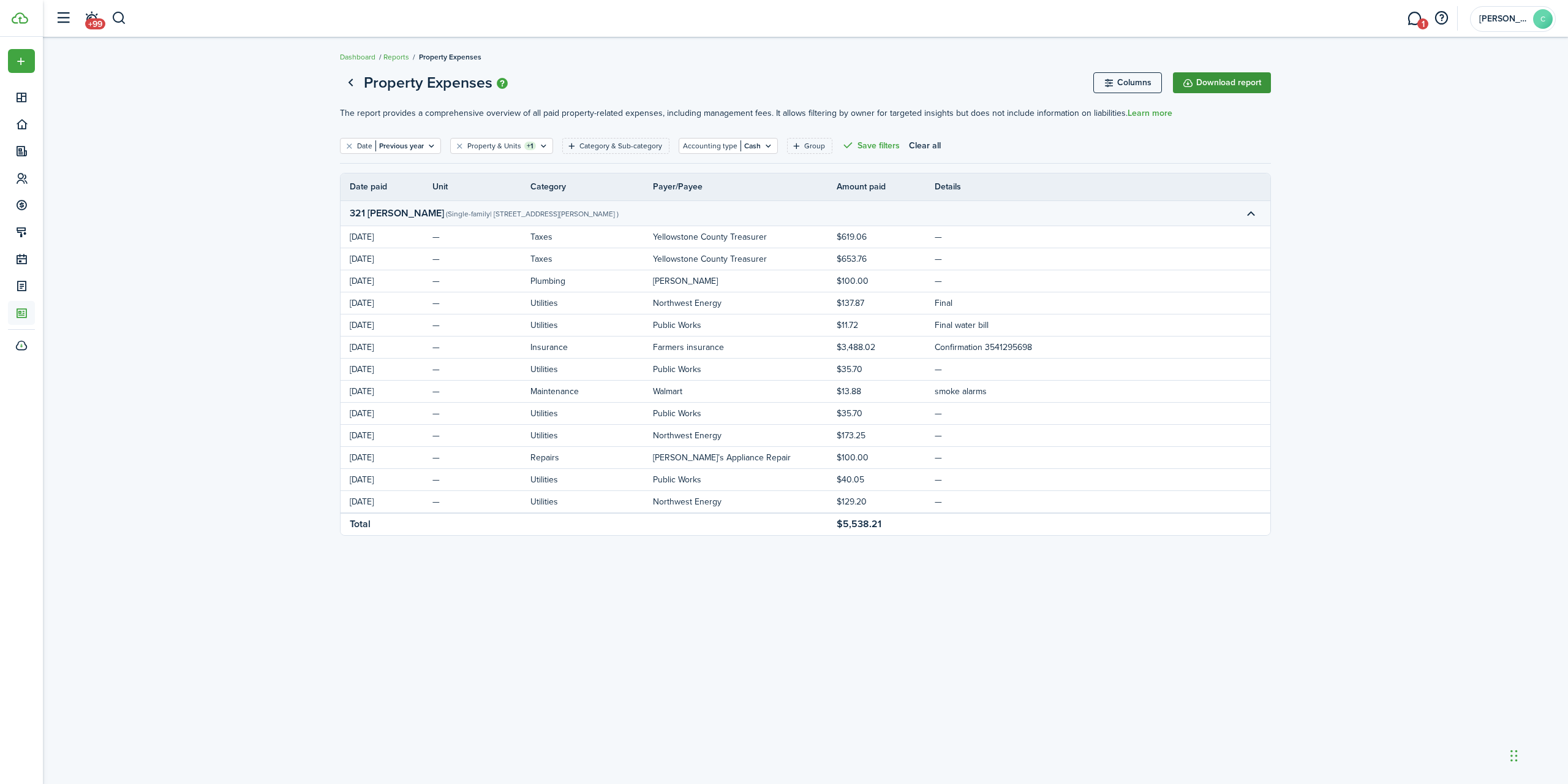
click at [784, 86] on button "Download report" at bounding box center [1222, 83] width 98 height 21
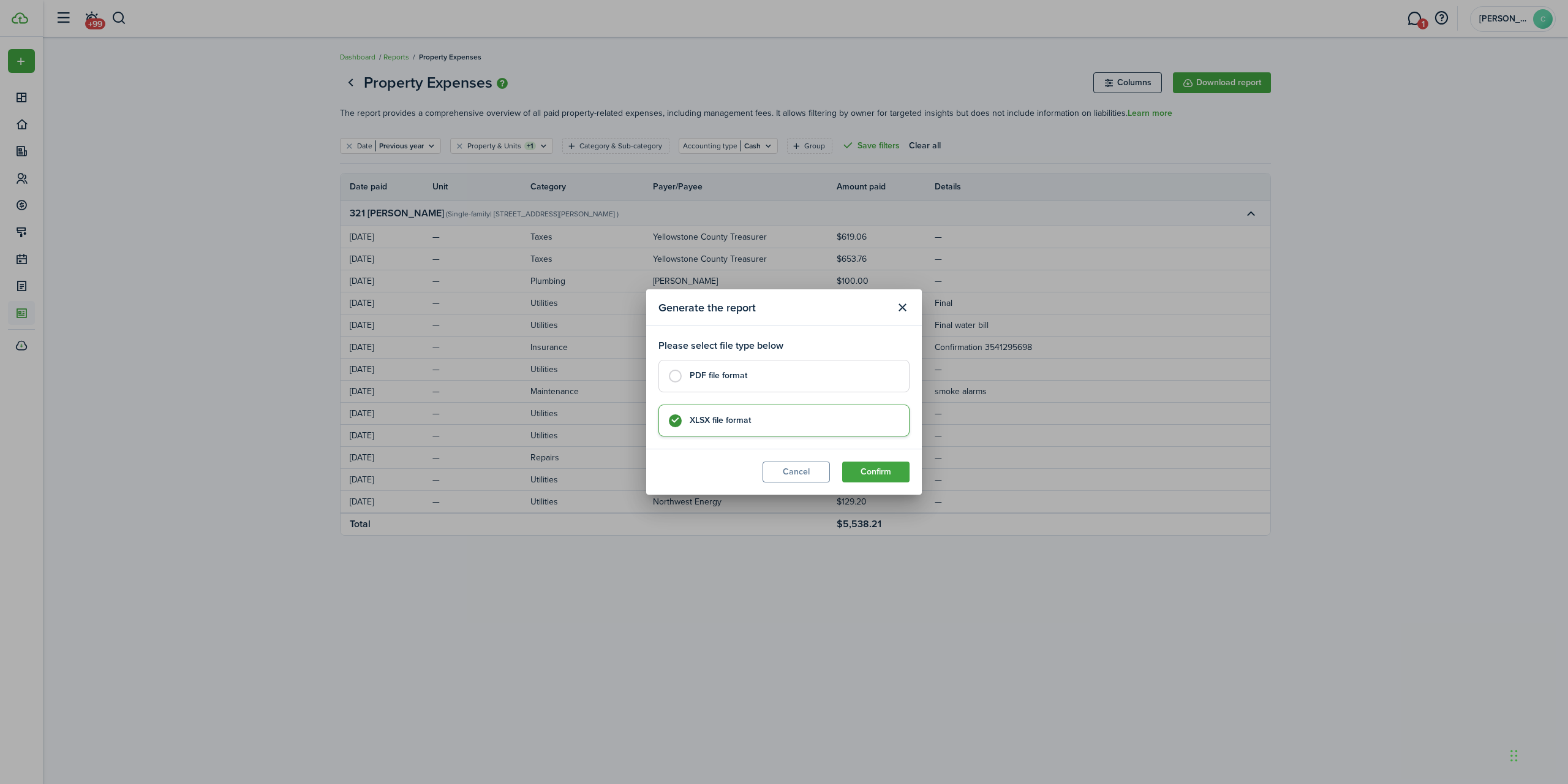
click at [680, 375] on label "PDF file format" at bounding box center [784, 376] width 251 height 32
radio input "true"
click at [784, 475] on button "Confirm" at bounding box center [876, 471] width 68 height 21
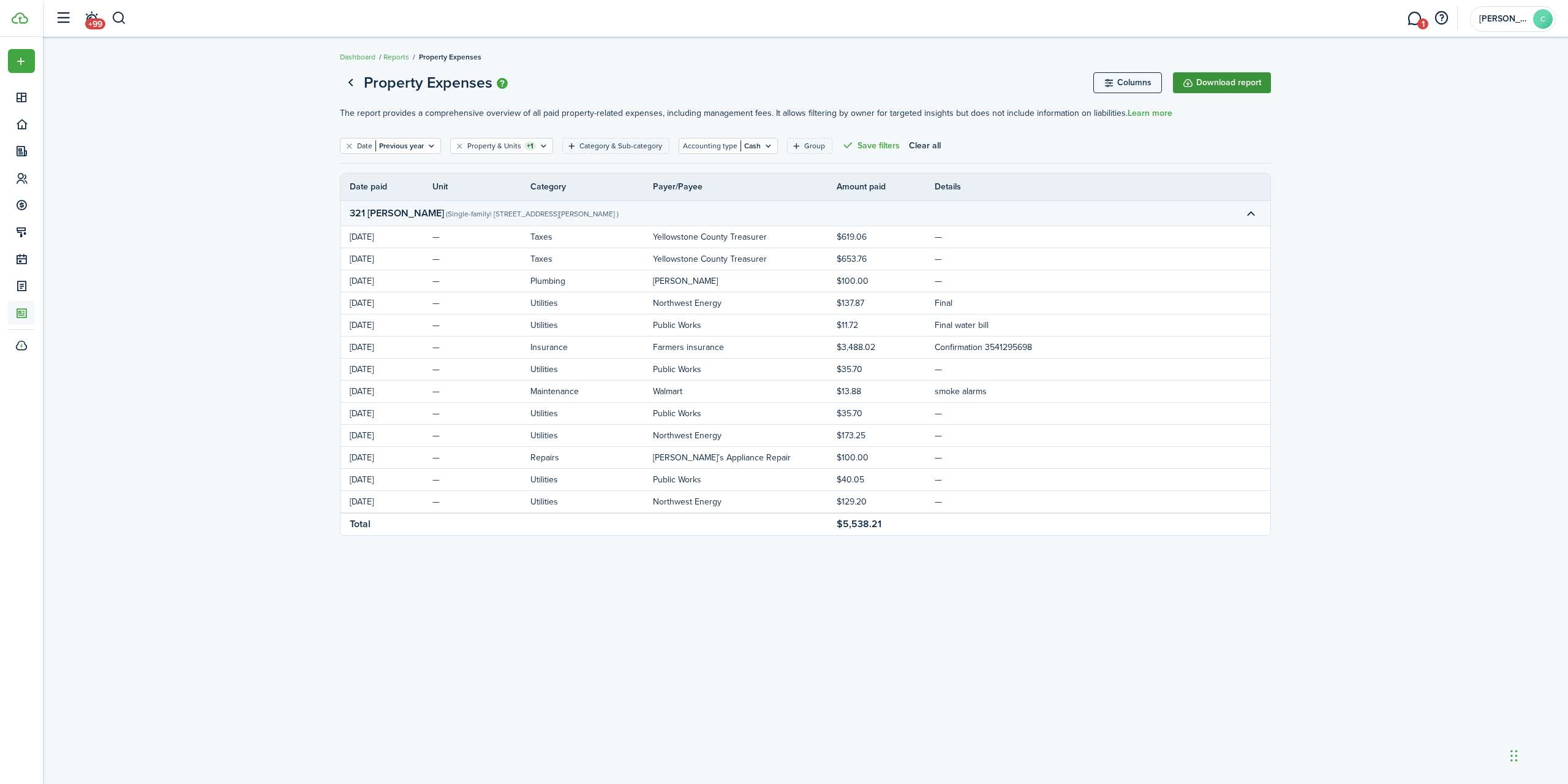
click at [784, 85] on button "Download report" at bounding box center [1222, 83] width 98 height 21
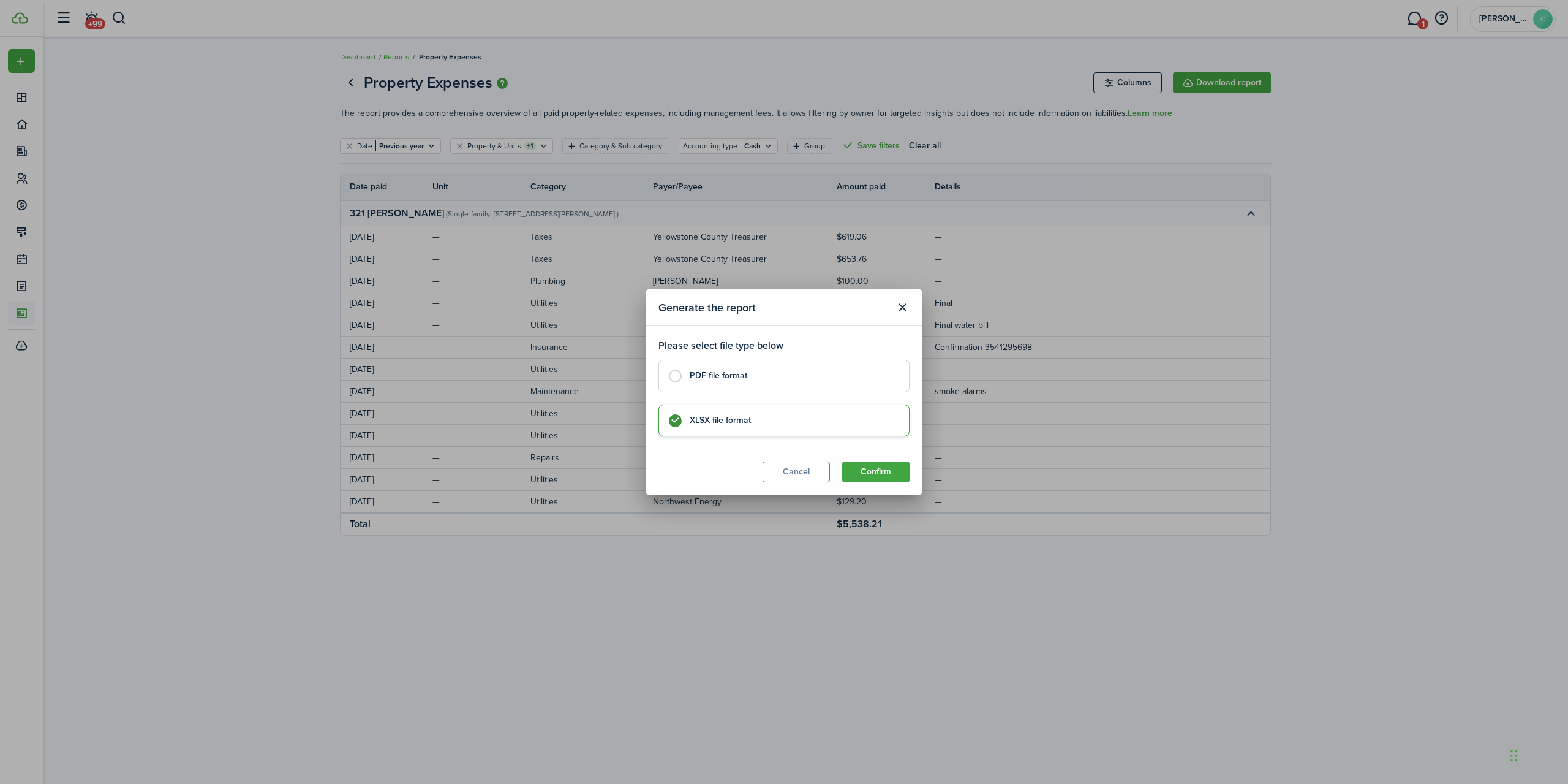
click at [674, 377] on label "PDF file format" at bounding box center [784, 376] width 251 height 32
radio input "true"
click at [784, 472] on button "Confirm" at bounding box center [876, 471] width 68 height 21
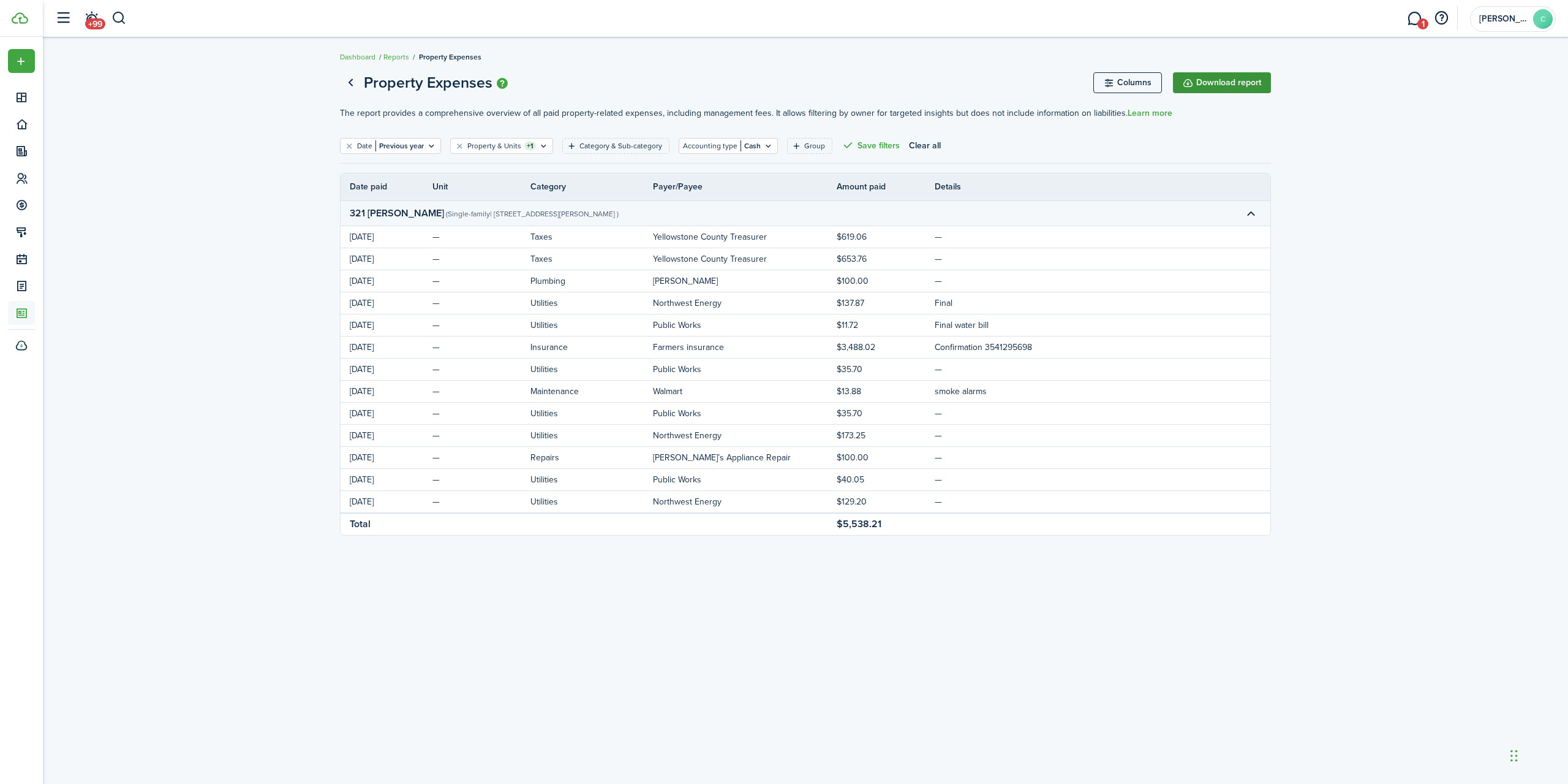
click at [784, 81] on button "Download report" at bounding box center [1222, 83] width 98 height 21
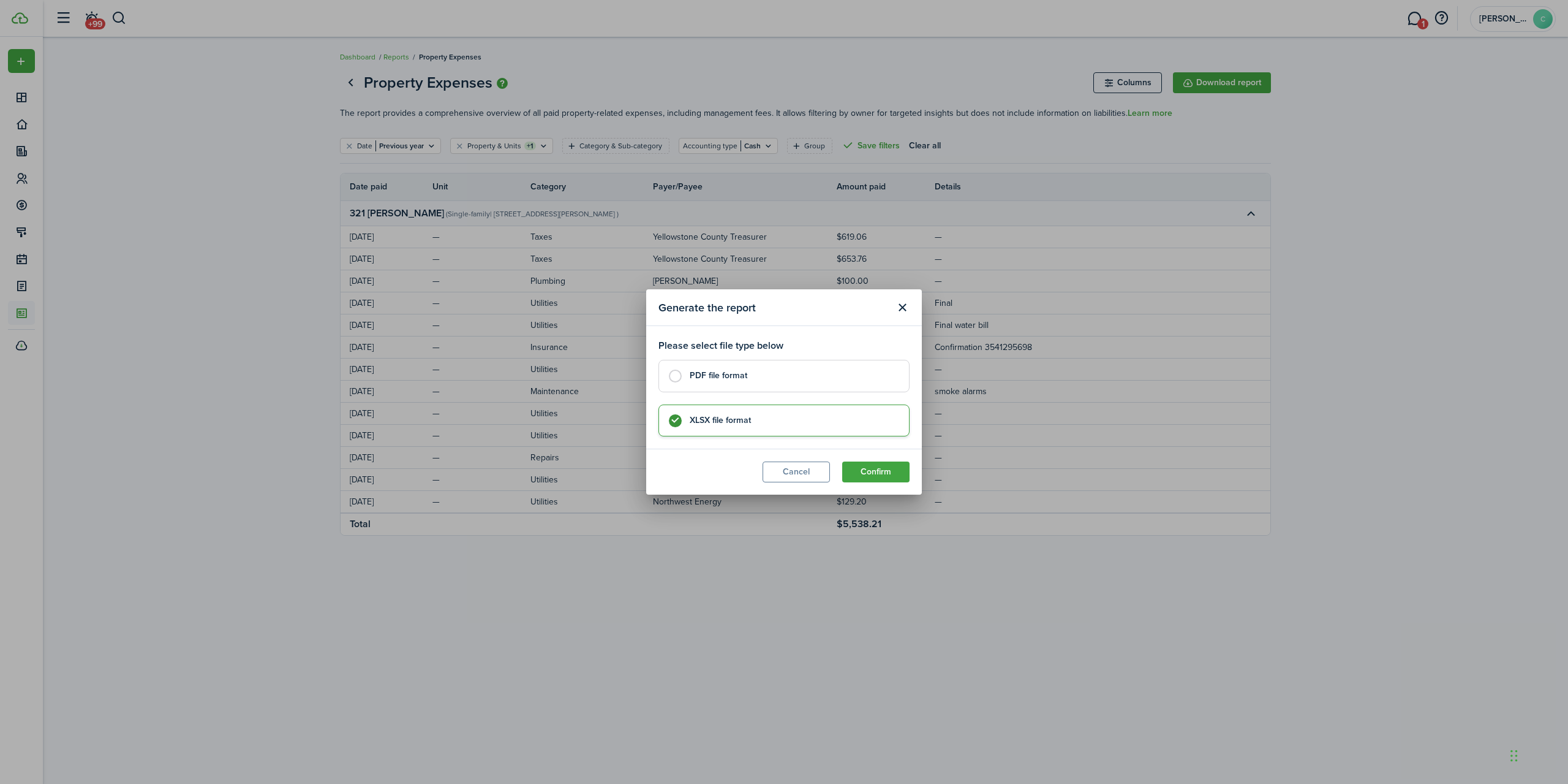
click at [680, 388] on label "PDF file format" at bounding box center [784, 376] width 251 height 32
radio input "true"
click at [784, 481] on modal-footer "Cancel Confirm" at bounding box center [784, 471] width 276 height 46
click at [784, 468] on button "Confirm" at bounding box center [876, 471] width 68 height 21
